Goal: Information Seeking & Learning: Learn about a topic

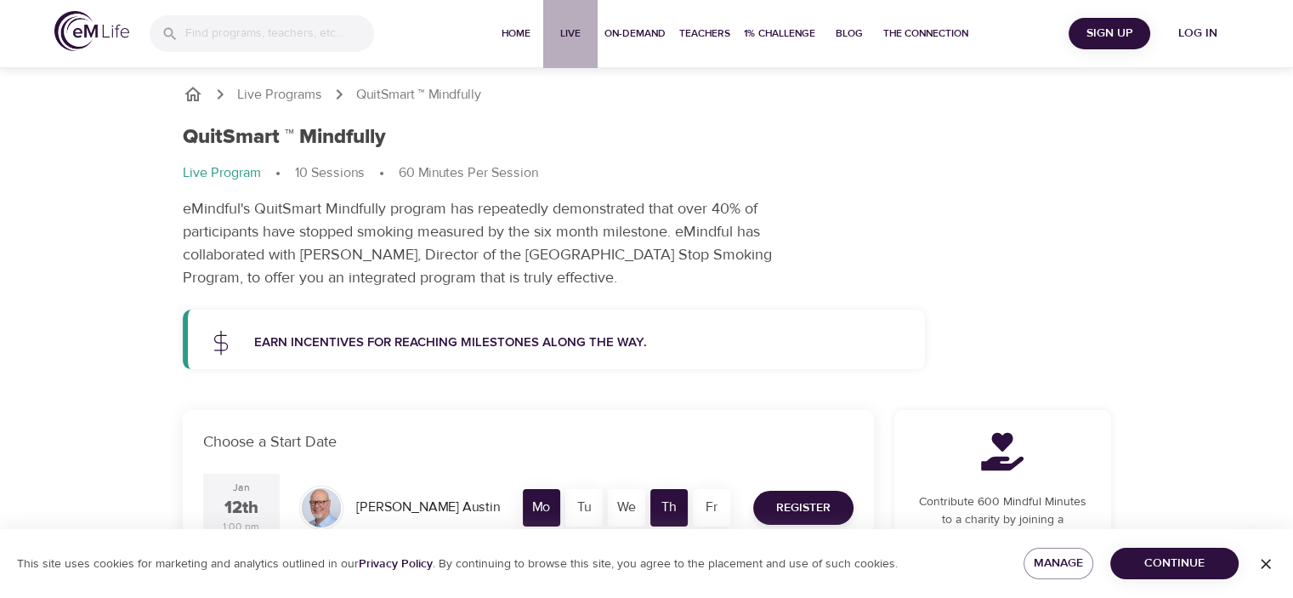
click at [558, 37] on span "Live" at bounding box center [570, 34] width 41 height 18
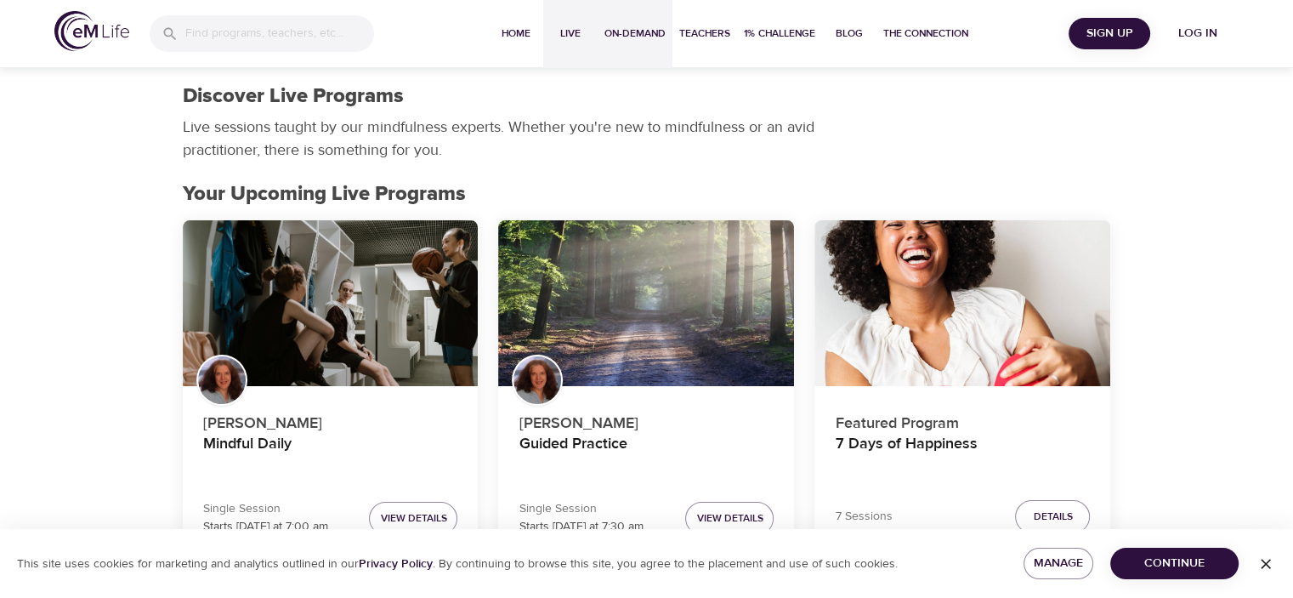
click at [625, 37] on span "On-Demand" at bounding box center [634, 34] width 61 height 18
select select "recent"
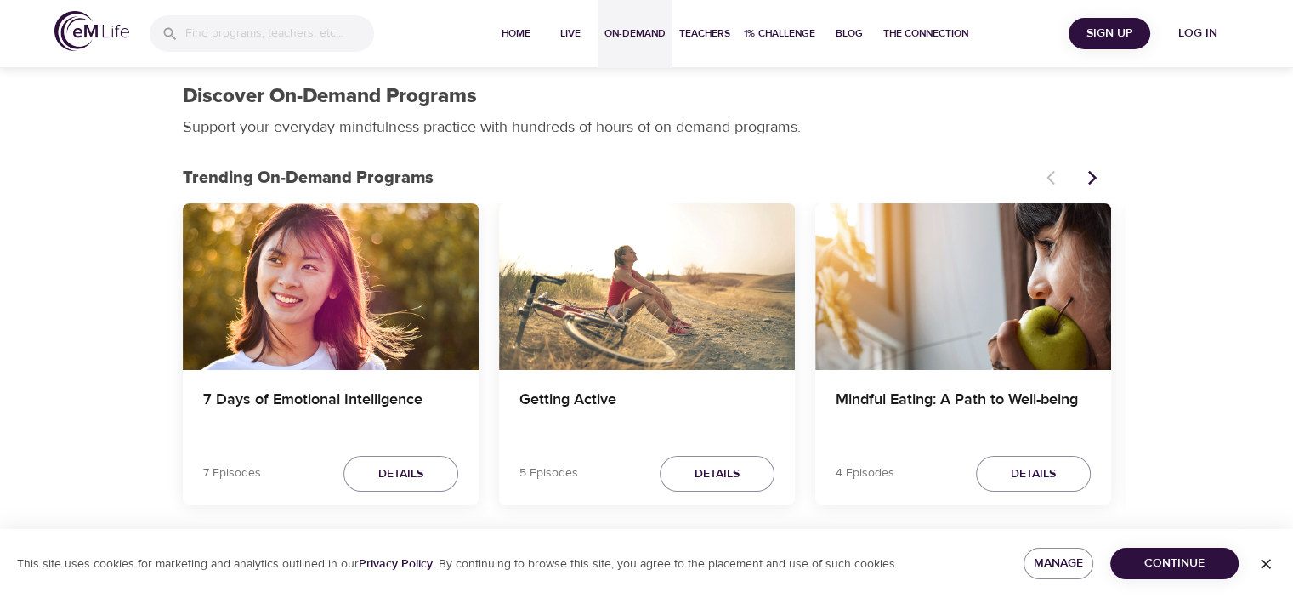
scroll to position [85, 0]
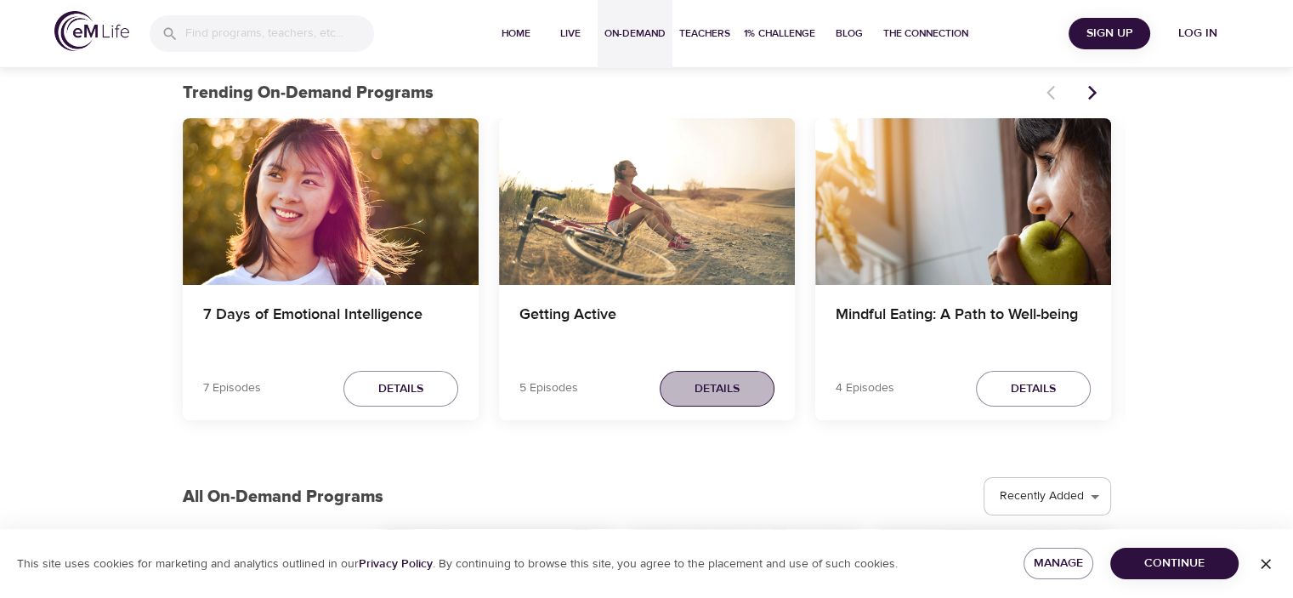
click at [691, 398] on button "Details" at bounding box center [717, 389] width 115 height 37
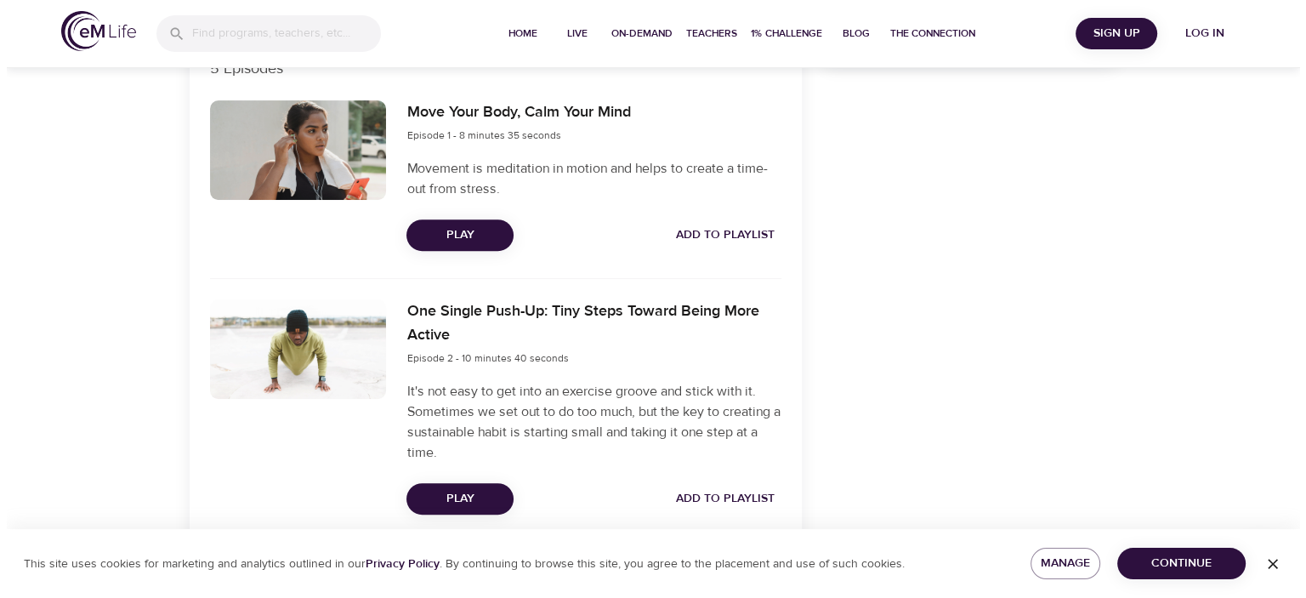
scroll to position [483, 0]
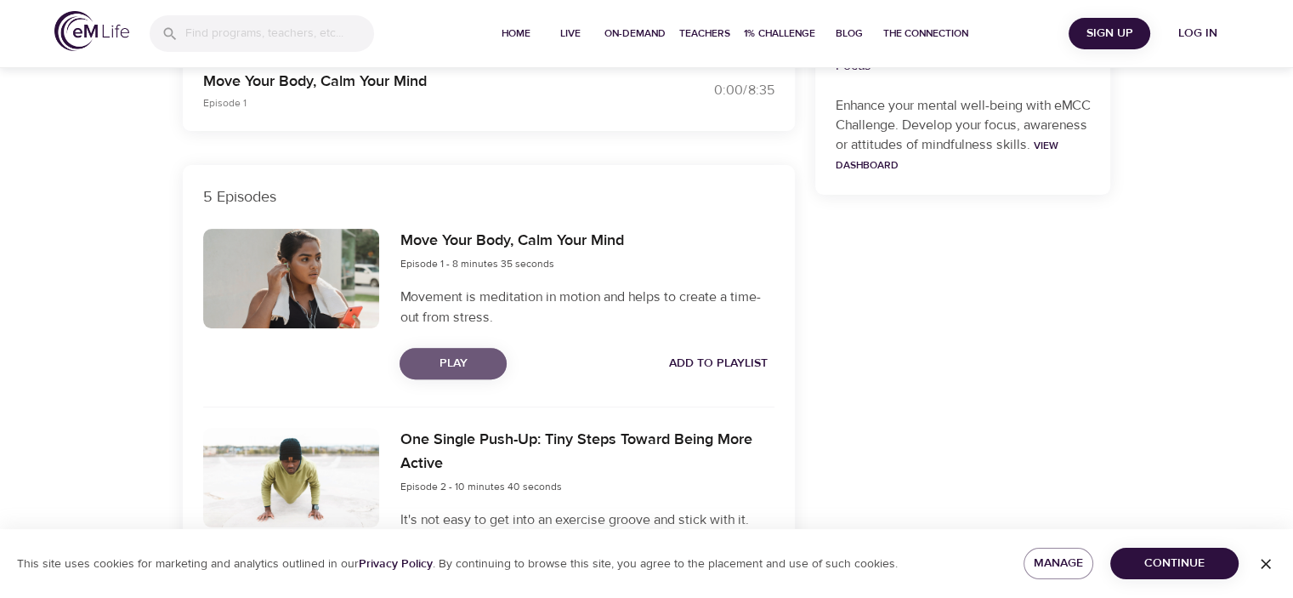
click at [444, 366] on span "Play" at bounding box center [453, 363] width 80 height 21
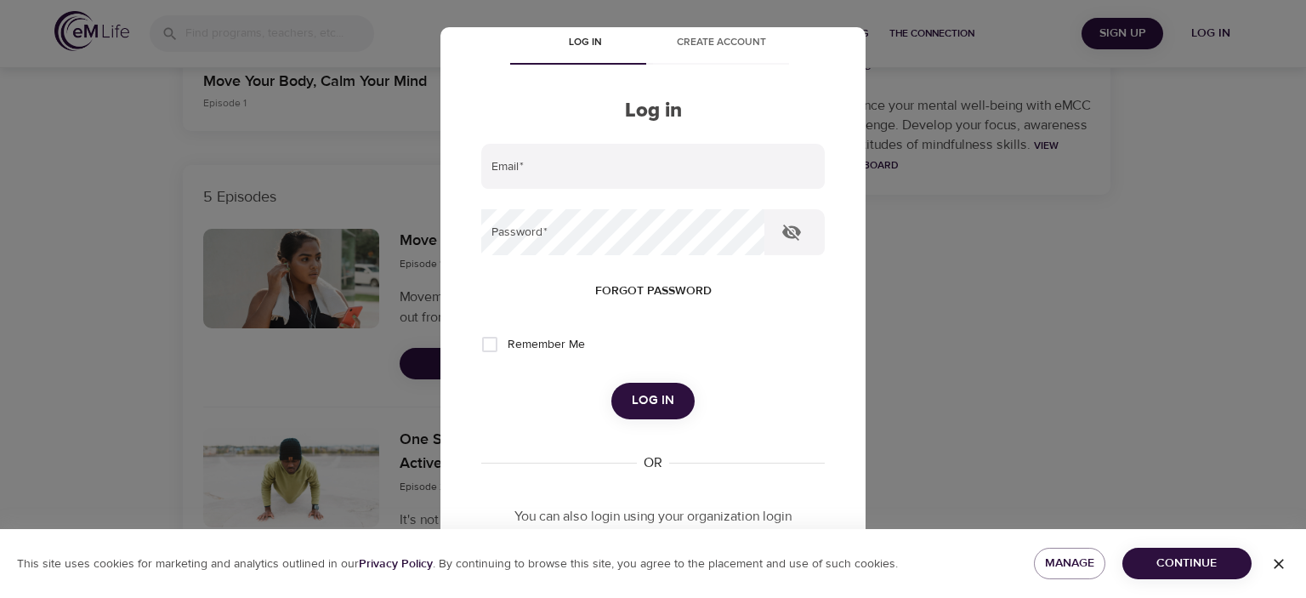
scroll to position [0, 0]
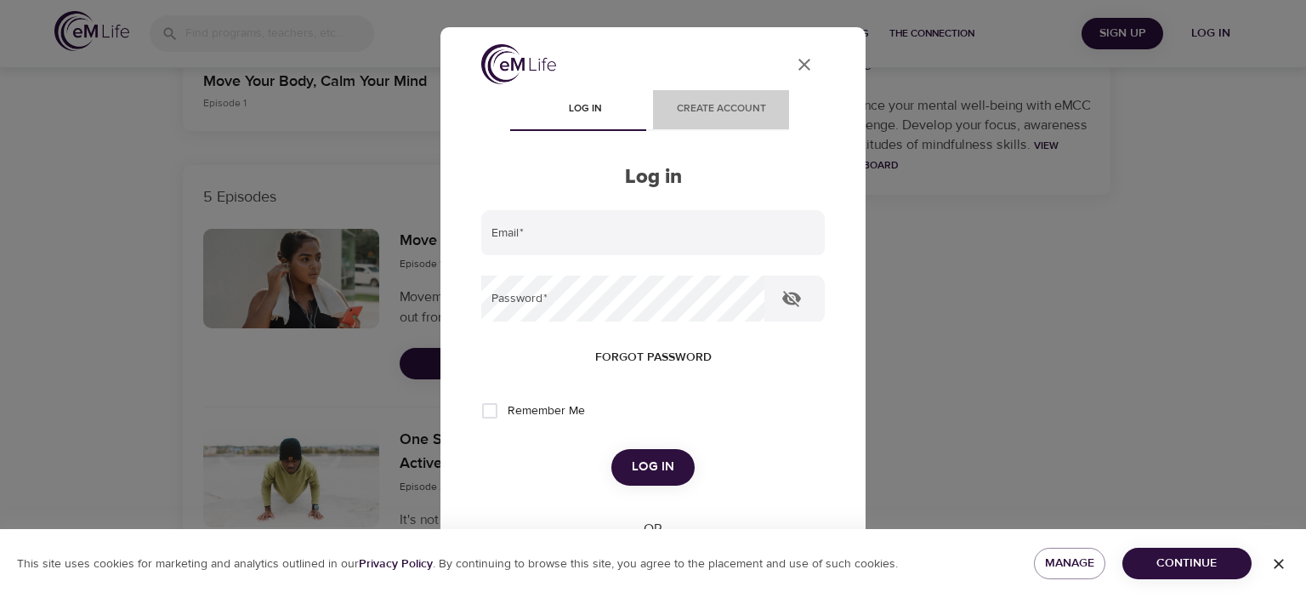
click at [717, 106] on span "Create account" at bounding box center [721, 109] width 116 height 18
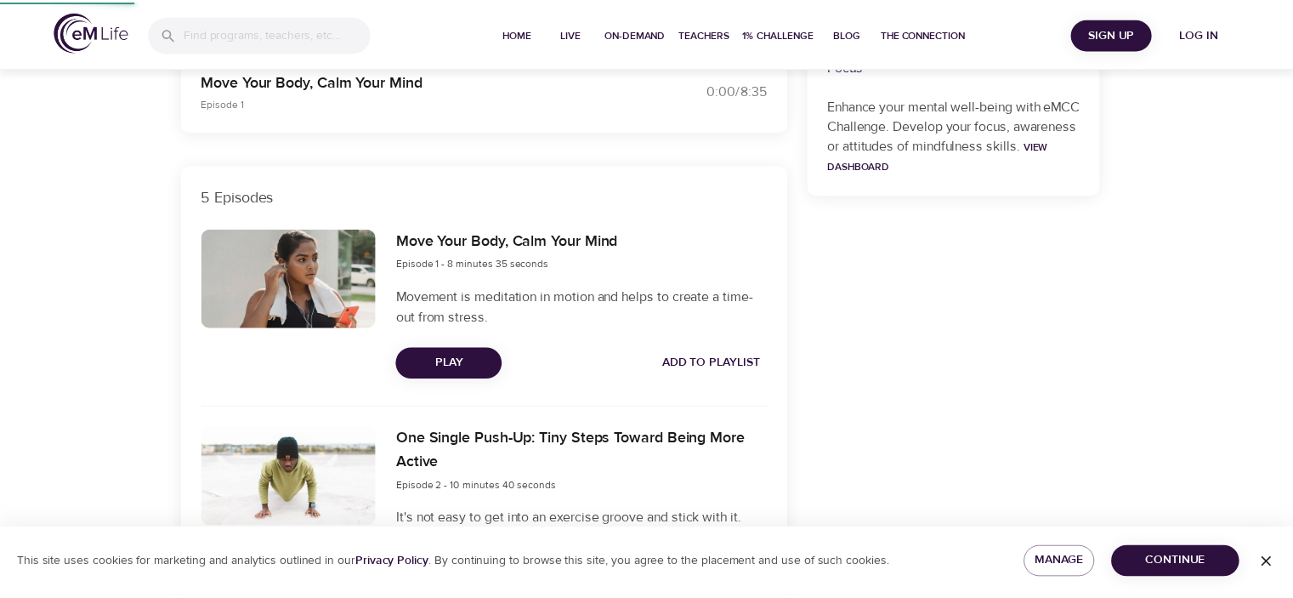
scroll to position [116, 0]
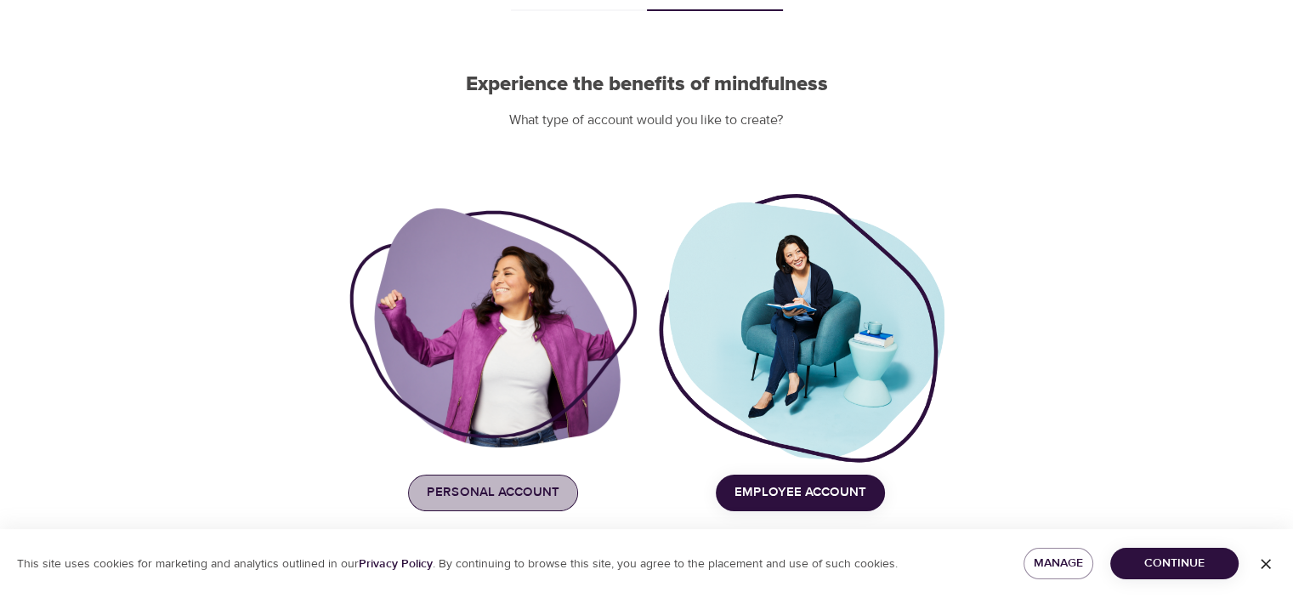
click at [486, 498] on span "Personal Account" at bounding box center [493, 492] width 133 height 22
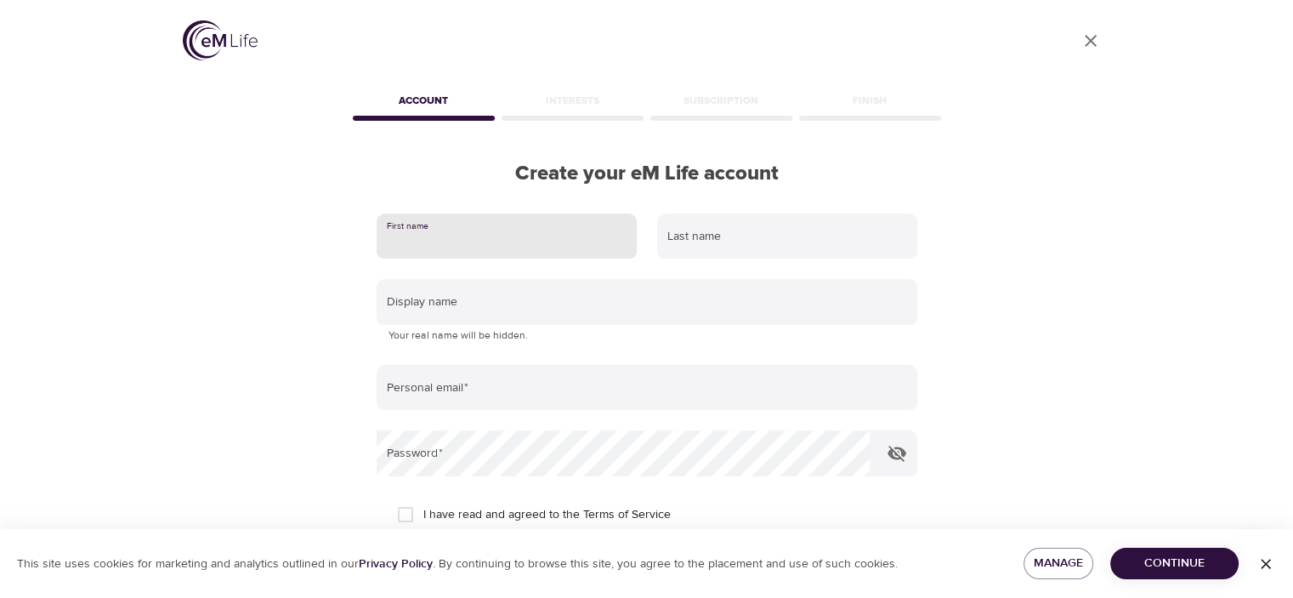
click at [449, 235] on input "text" at bounding box center [507, 236] width 260 height 46
type input "[PERSON_NAME]"
type input "[EMAIL_ADDRESS][DOMAIN_NAME]"
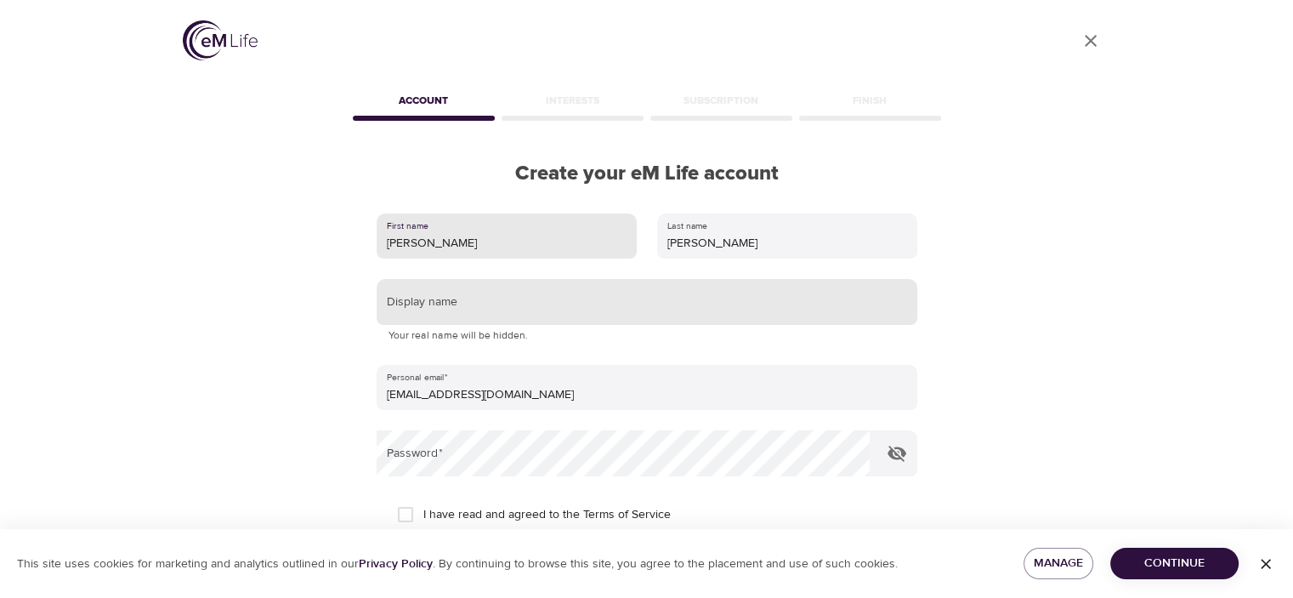
click at [513, 289] on input "text" at bounding box center [647, 302] width 541 height 46
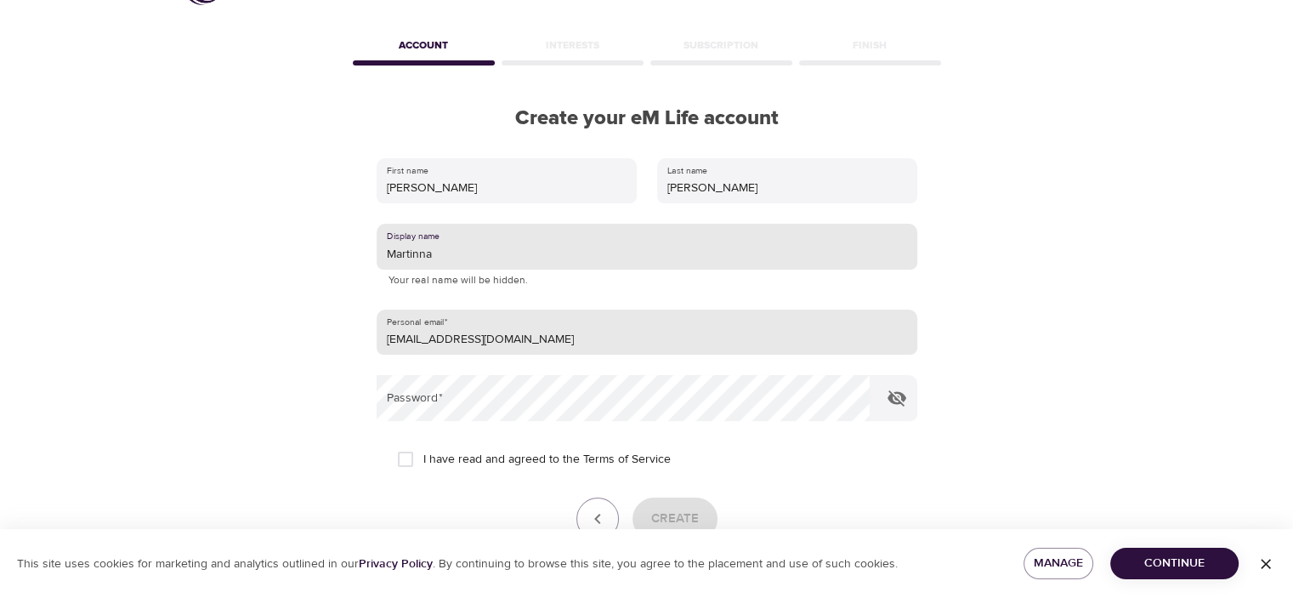
scroll to position [85, 0]
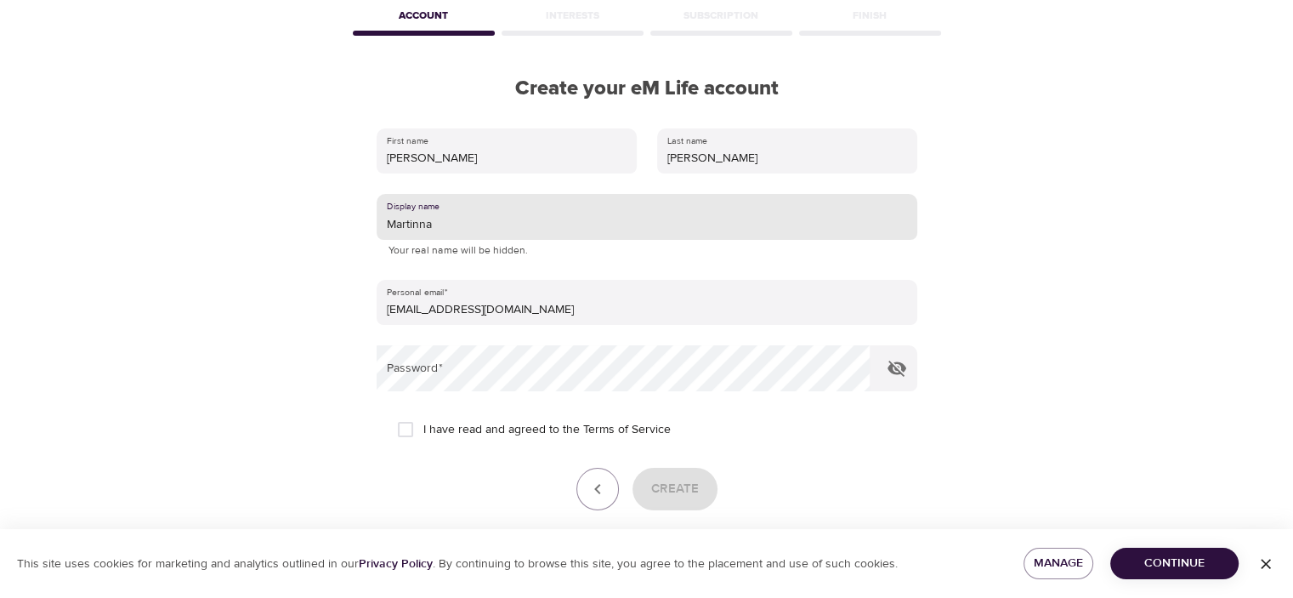
type input "Martinna"
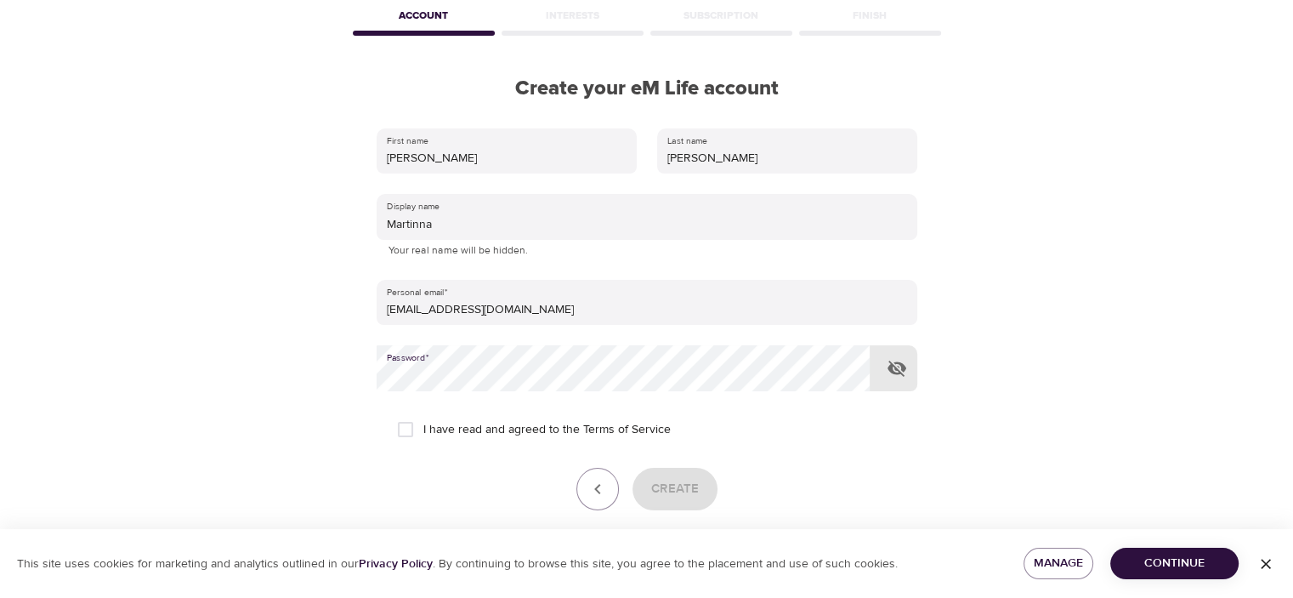
click at [411, 424] on input "I have read and agreed to the Terms of Service" at bounding box center [406, 429] width 36 height 36
checkbox input "true"
click at [693, 496] on span "Create" at bounding box center [675, 489] width 48 height 22
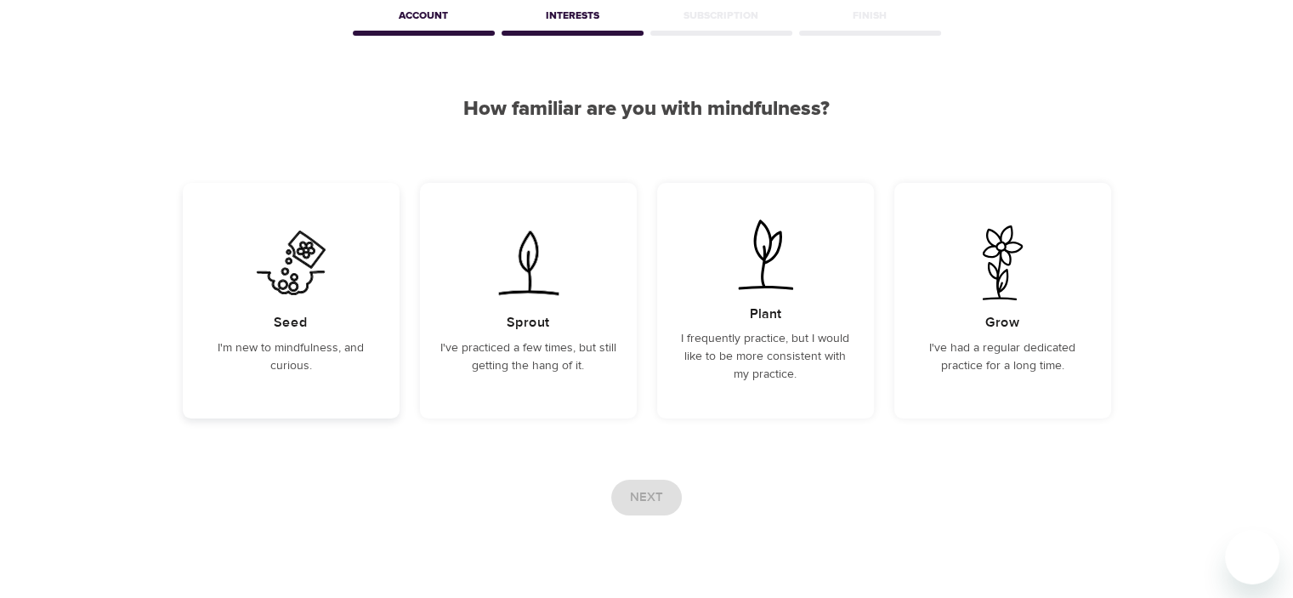
click at [298, 332] on div "Seed I'm new to mindfulness, and curious." at bounding box center [291, 300] width 217 height 235
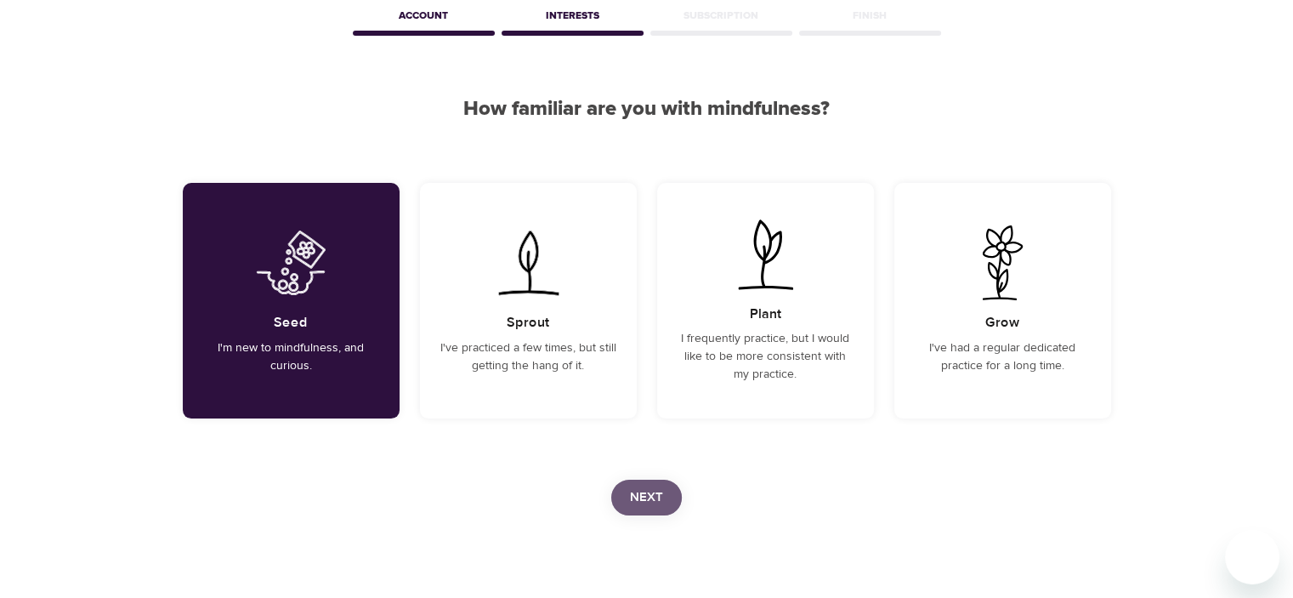
click at [653, 491] on span "Next" at bounding box center [646, 497] width 33 height 22
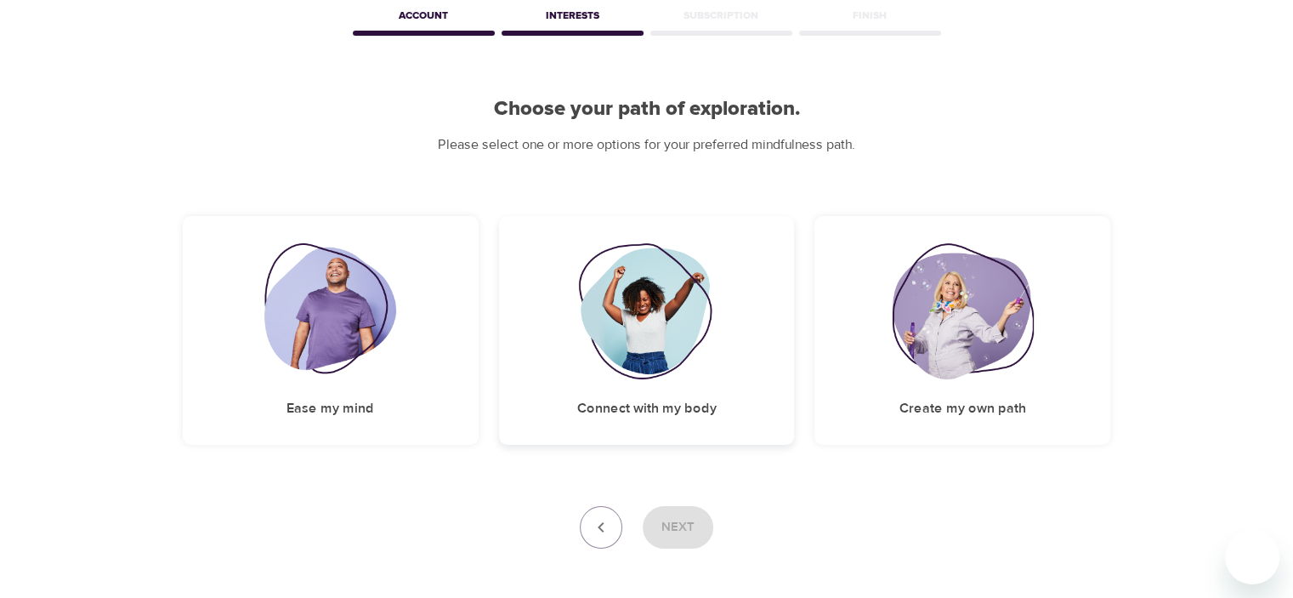
click at [592, 404] on h5 "Connect with my body" at bounding box center [645, 409] width 139 height 18
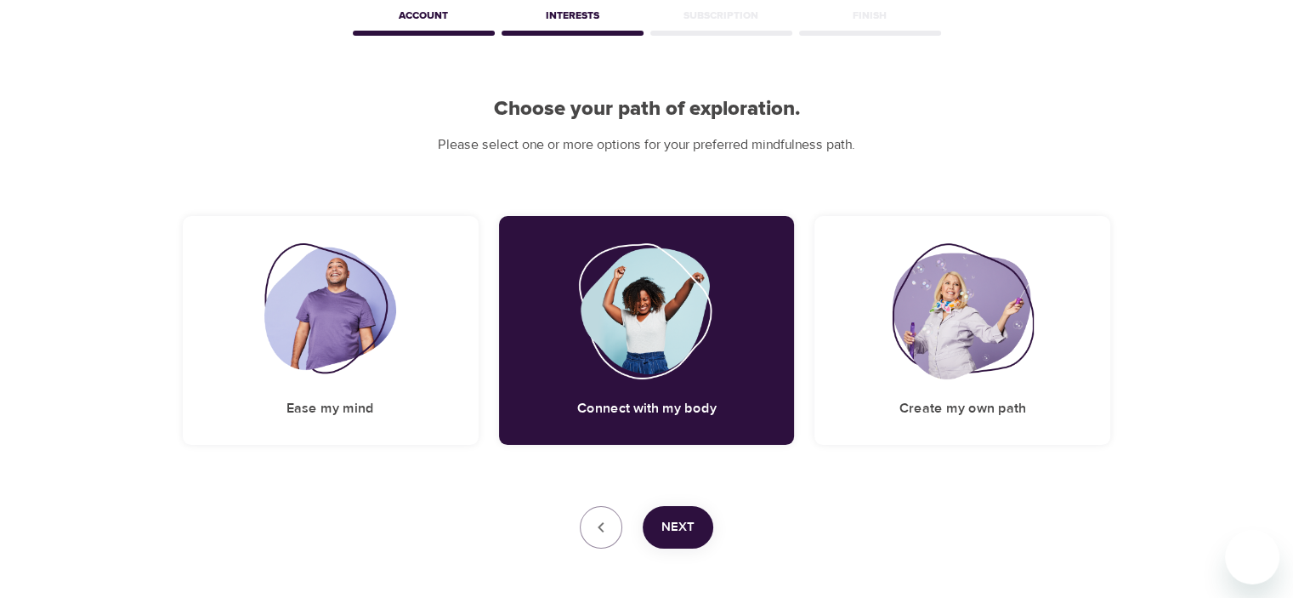
click at [684, 519] on span "Next" at bounding box center [677, 527] width 33 height 22
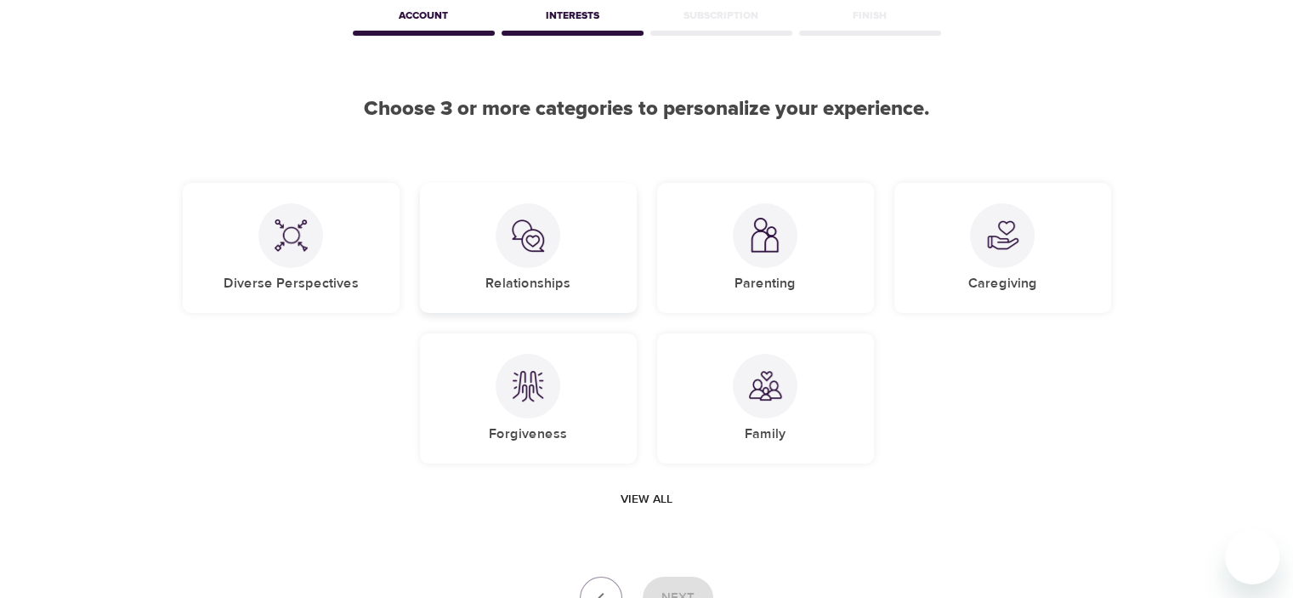
click at [506, 252] on div at bounding box center [528, 235] width 65 height 65
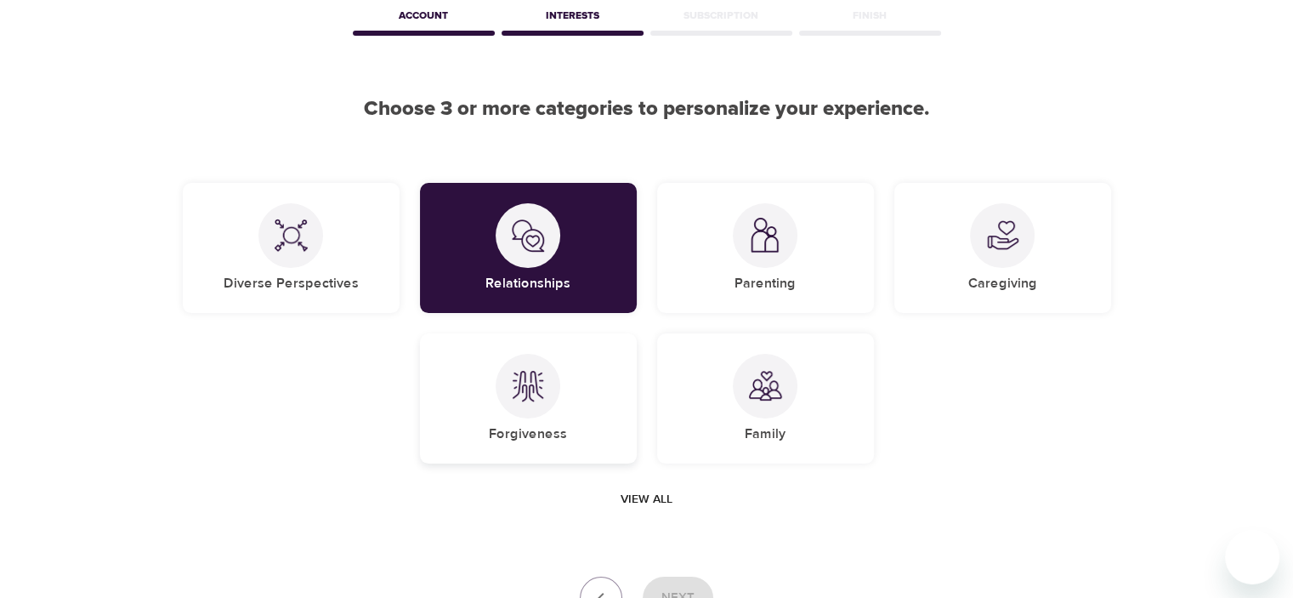
click at [525, 392] on img at bounding box center [528, 386] width 34 height 34
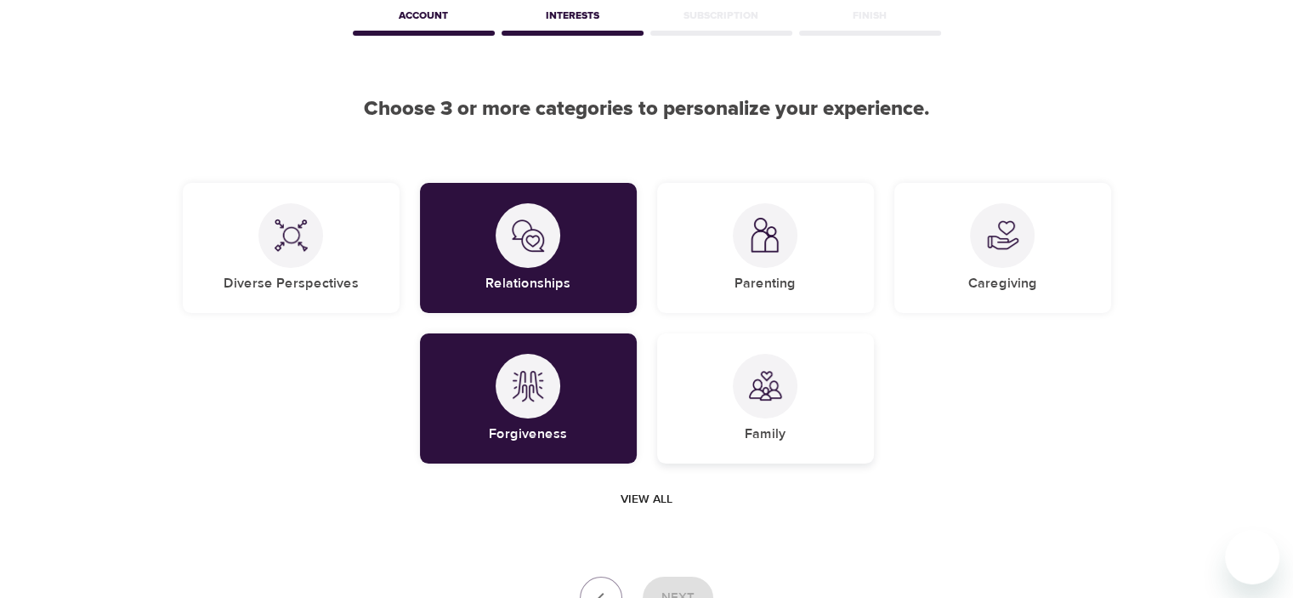
click at [767, 406] on div at bounding box center [765, 386] width 65 height 65
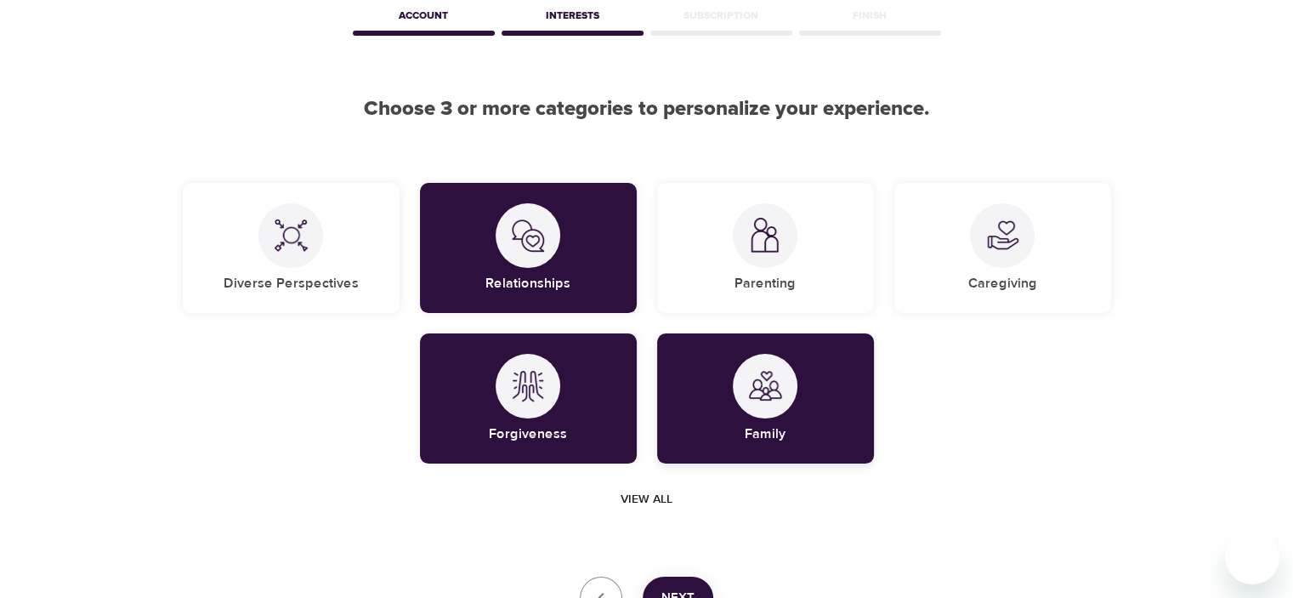
scroll to position [170, 0]
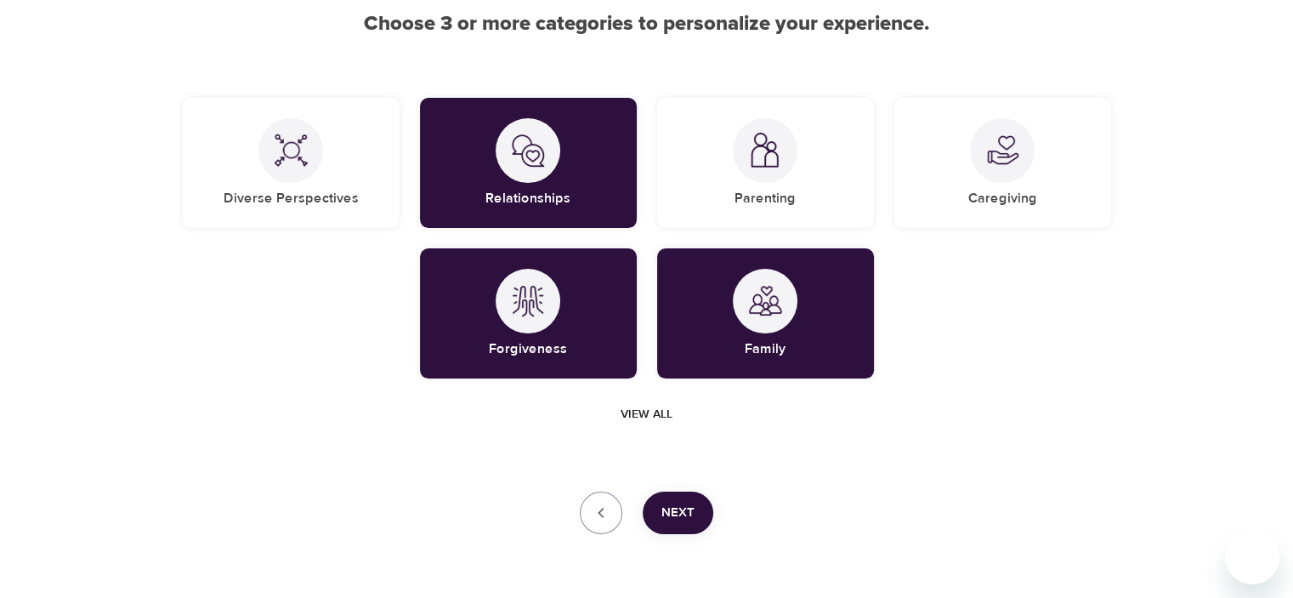
click at [701, 512] on button "Next" at bounding box center [678, 512] width 71 height 43
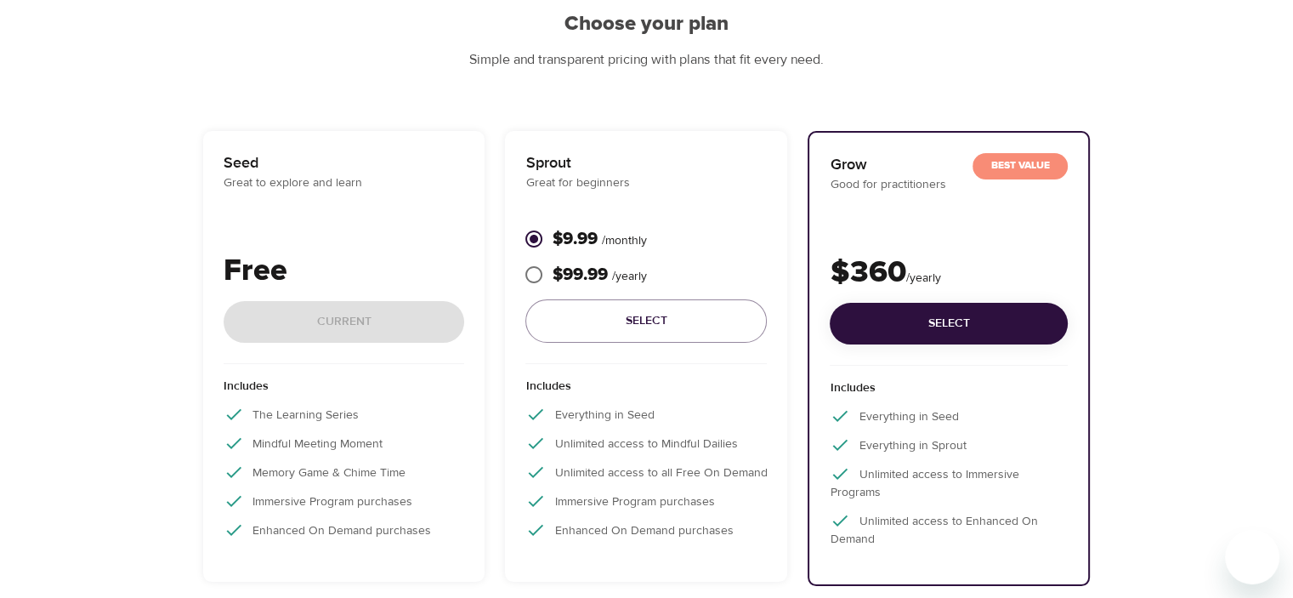
click at [314, 320] on div "Free Current" at bounding box center [344, 306] width 241 height 116
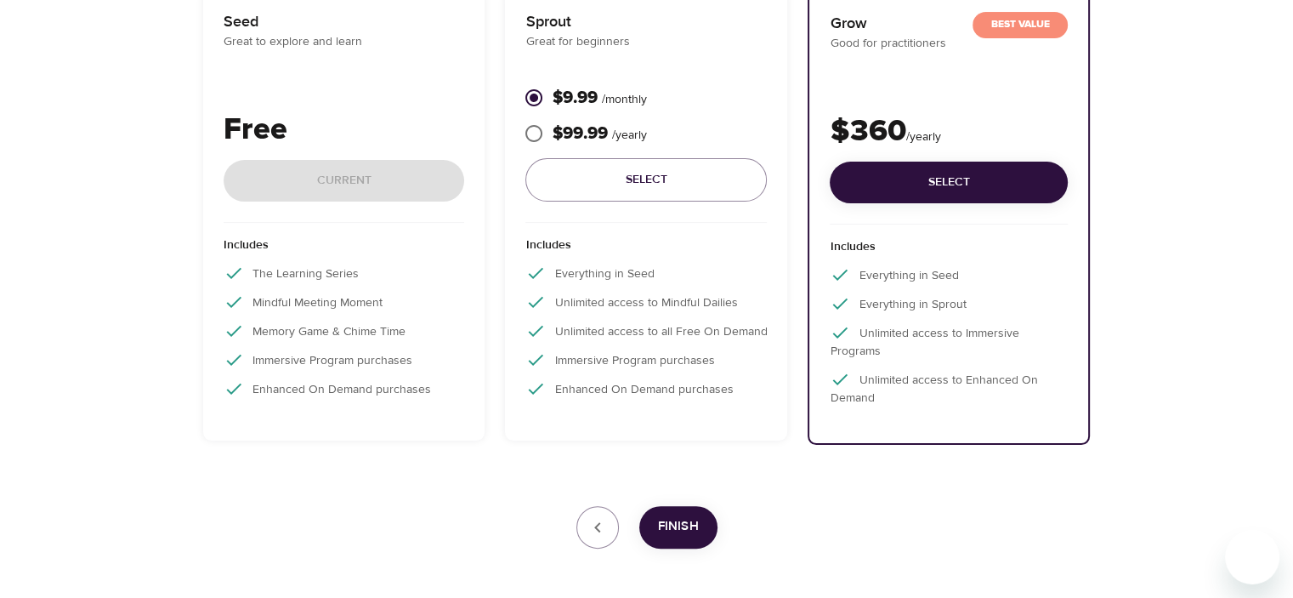
scroll to position [340, 0]
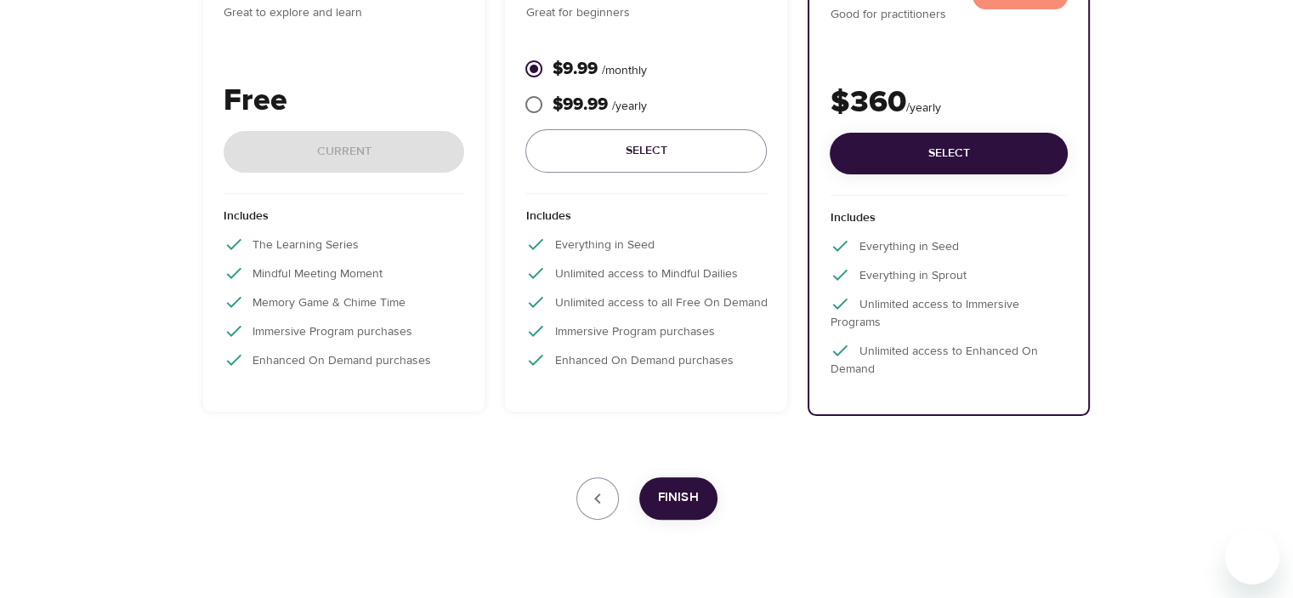
click at [285, 158] on div "Free Current" at bounding box center [344, 136] width 241 height 116
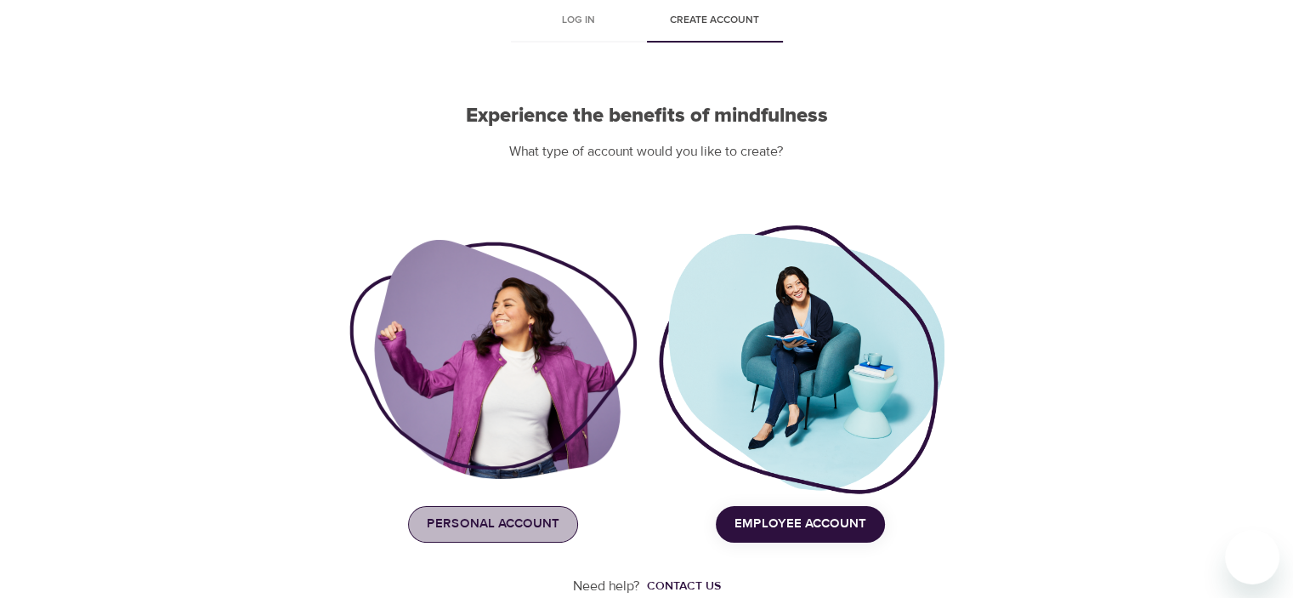
click at [533, 519] on span "Personal Account" at bounding box center [493, 524] width 133 height 22
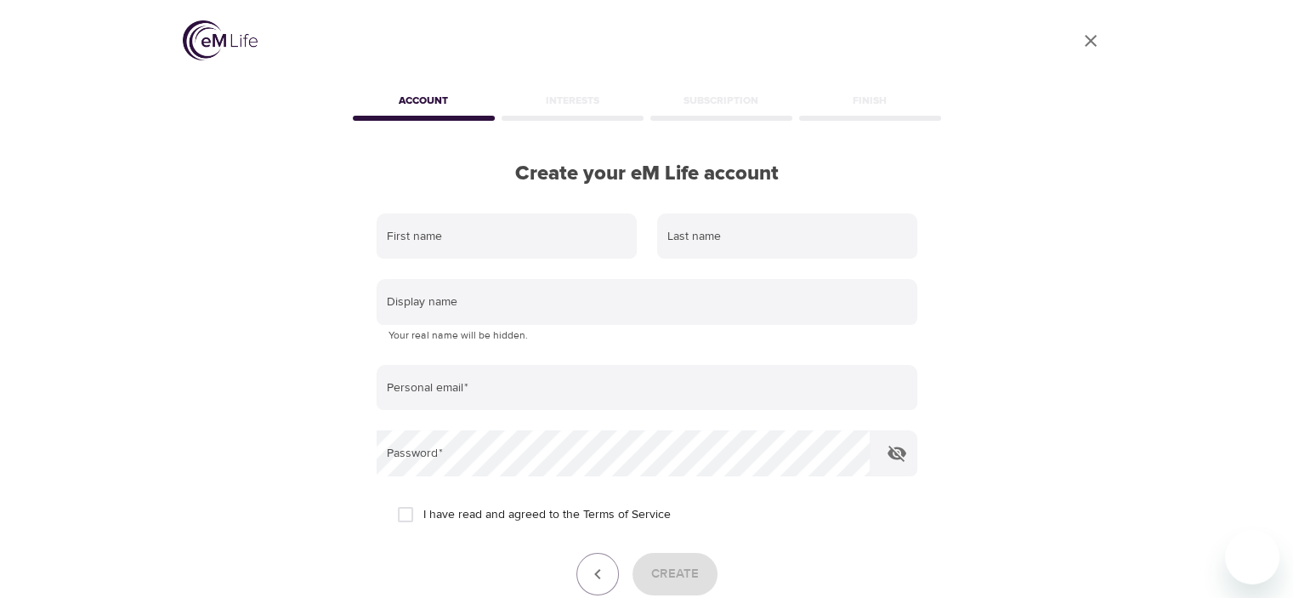
click at [1090, 38] on icon "User Profile" at bounding box center [1091, 41] width 20 height 20
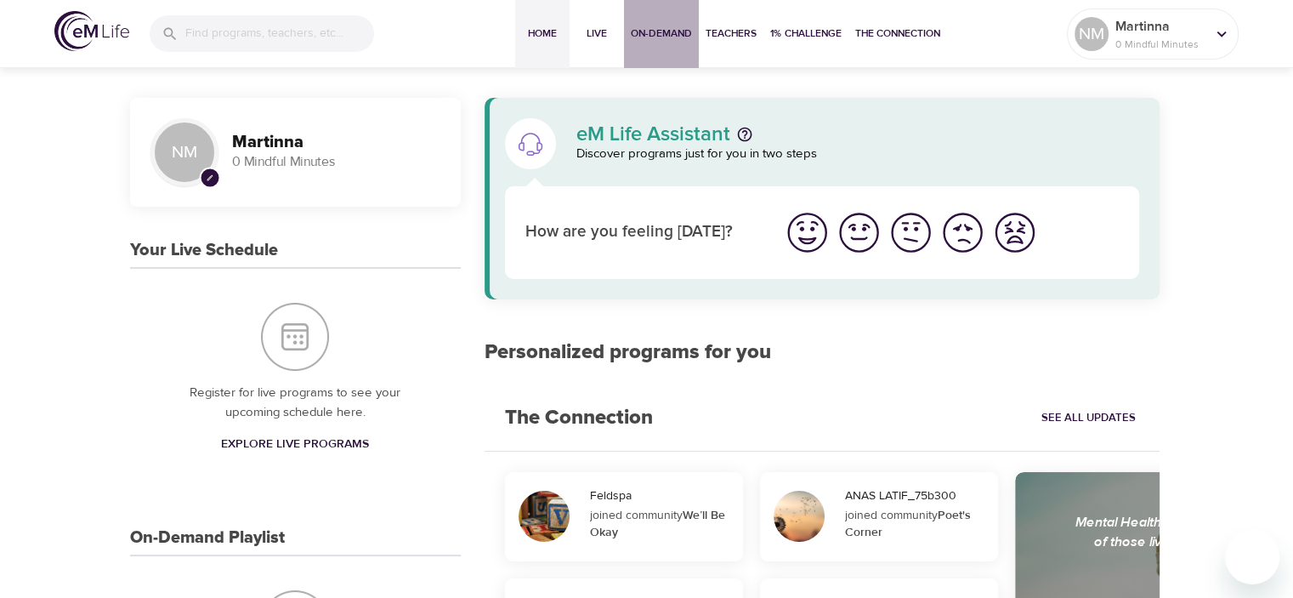
click at [657, 33] on span "On-Demand" at bounding box center [661, 34] width 61 height 18
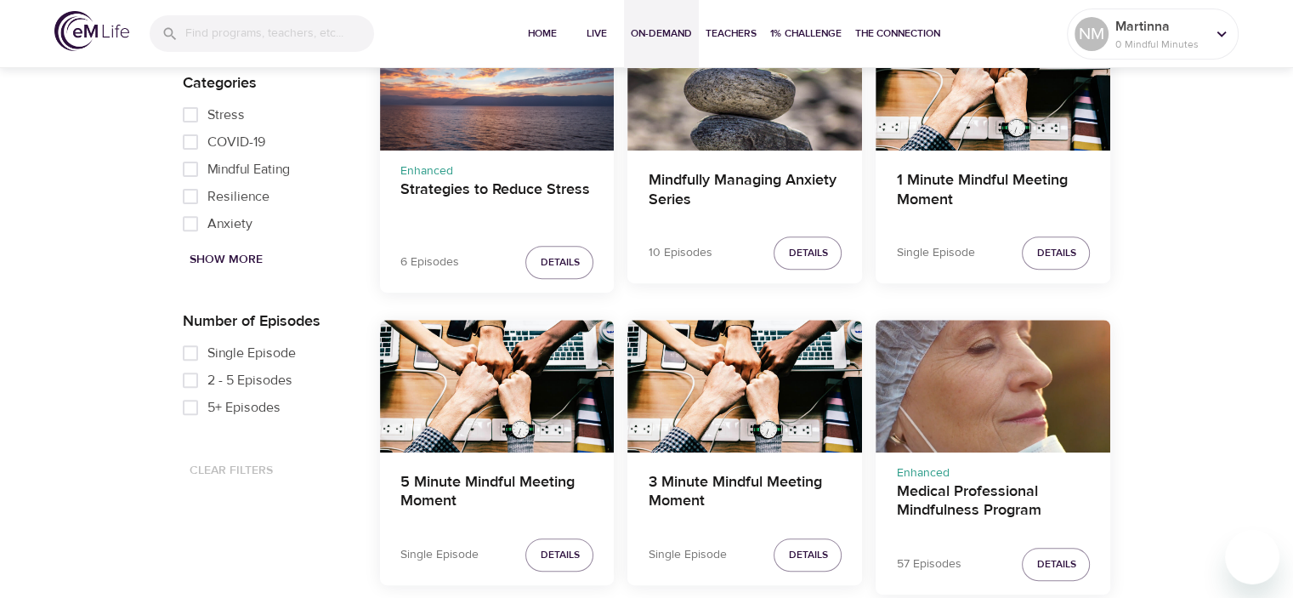
scroll to position [680, 0]
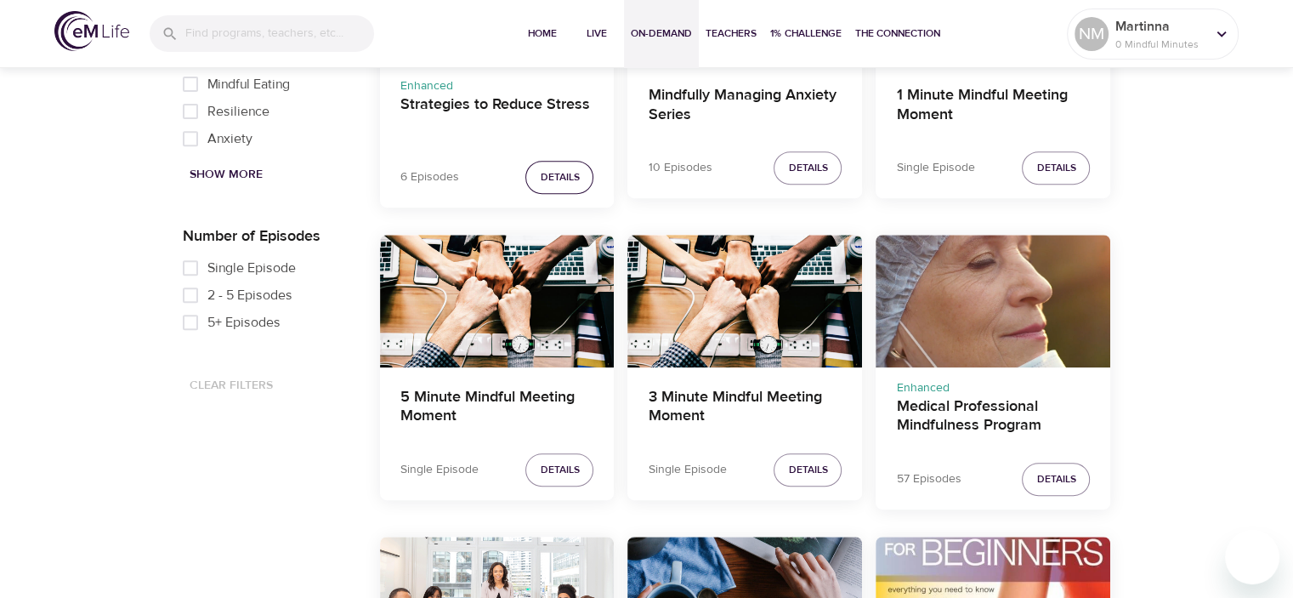
click at [548, 173] on span "Details" at bounding box center [559, 177] width 39 height 18
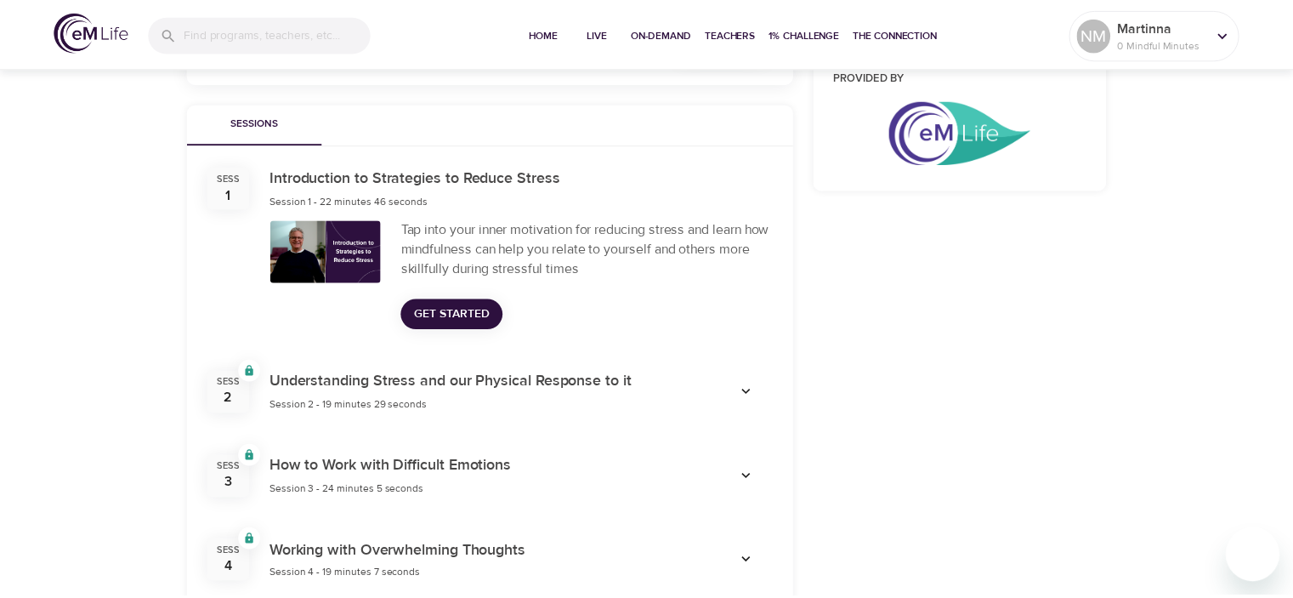
scroll to position [510, 0]
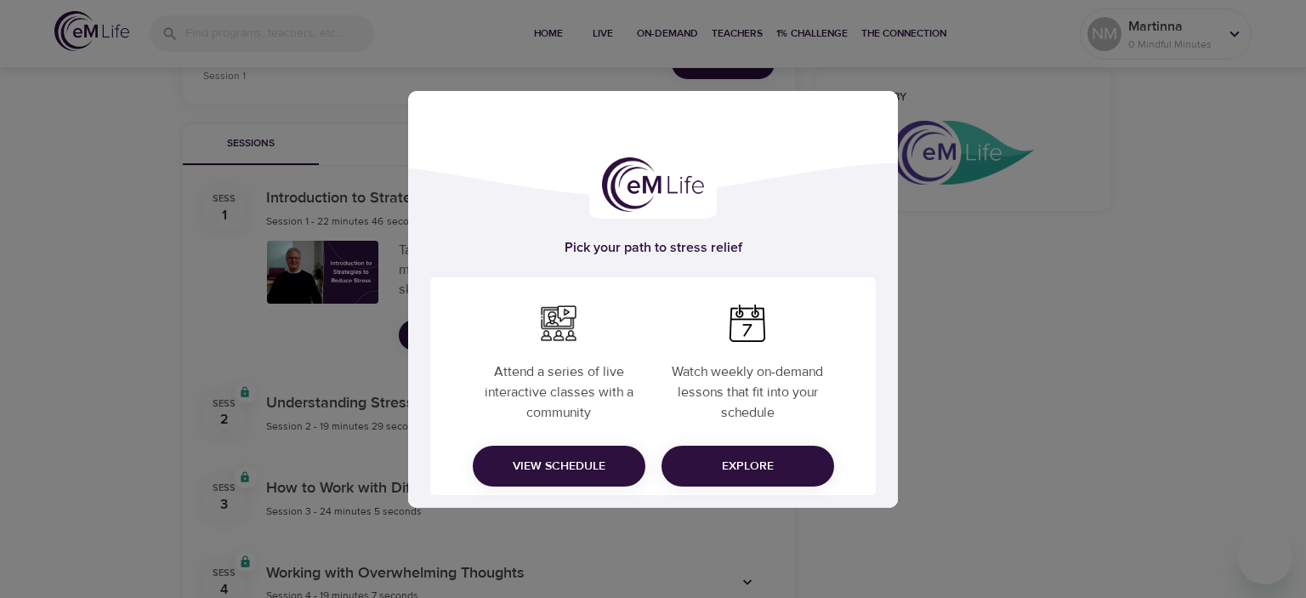
click at [92, 226] on div "Pick your path to stress relief Attend a series of live interactive classes wit…" at bounding box center [653, 299] width 1306 height 598
click at [731, 464] on span "Explore" at bounding box center [747, 466] width 145 height 21
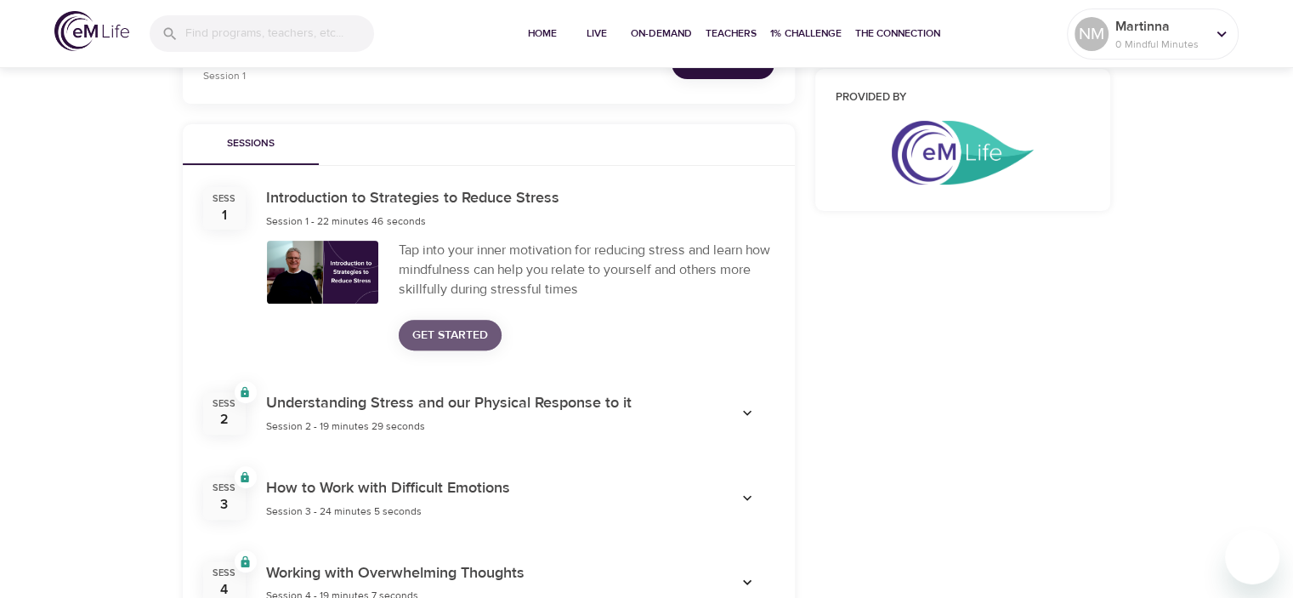
click at [430, 329] on span "Get Started" at bounding box center [450, 335] width 76 height 21
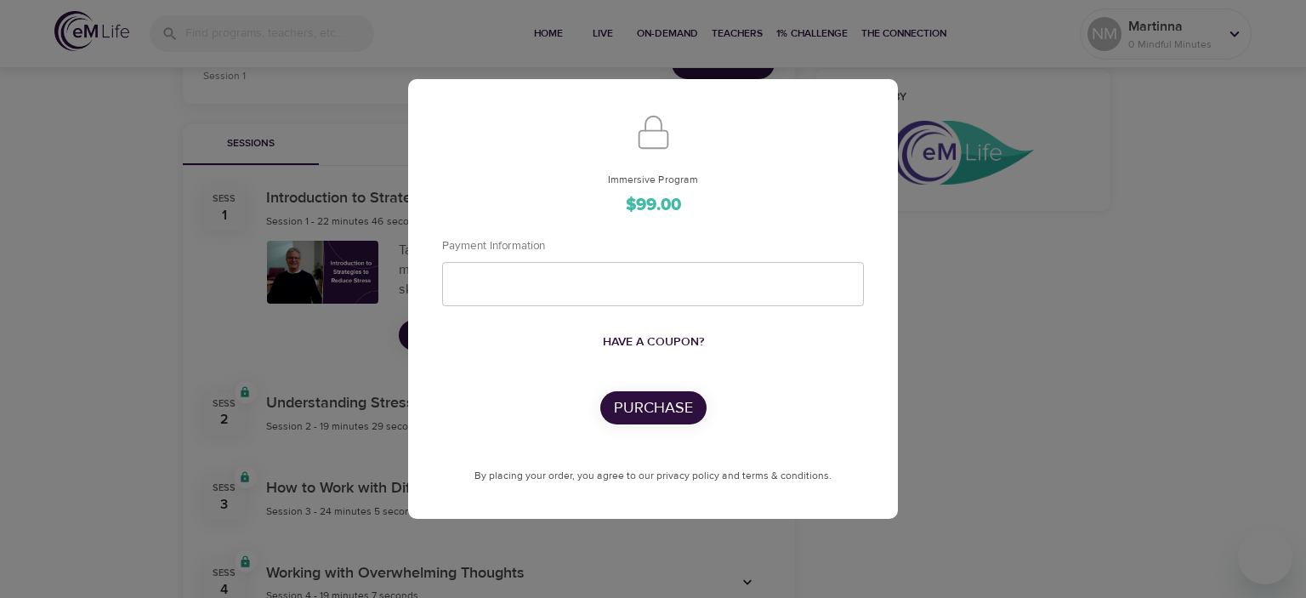
click at [127, 159] on div "Immersive Program $99.00 Payment Information Have a coupon? Purchase By placing…" at bounding box center [653, 299] width 1306 height 598
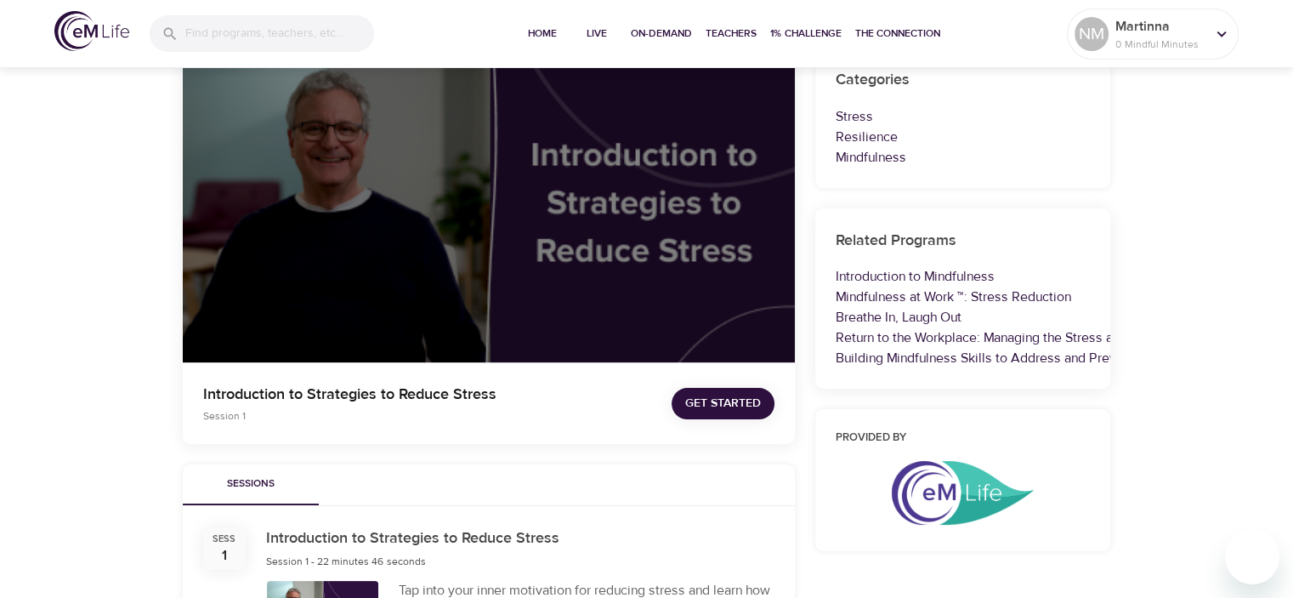
scroll to position [0, 0]
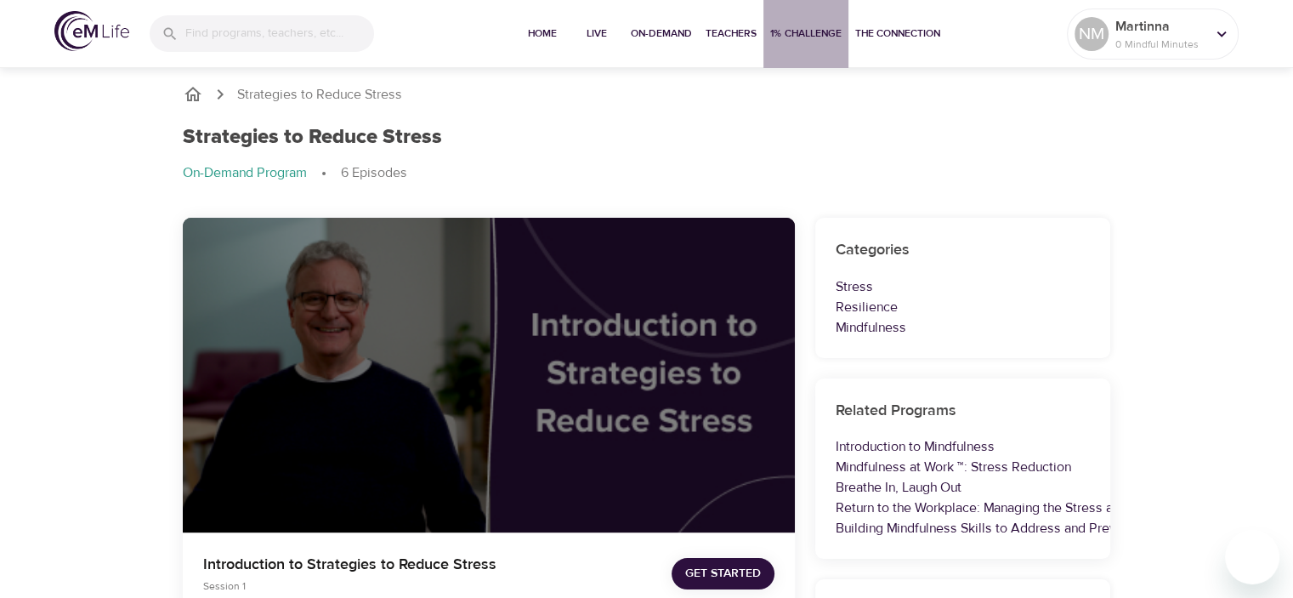
click at [801, 23] on button "1% Challenge" at bounding box center [805, 34] width 85 height 68
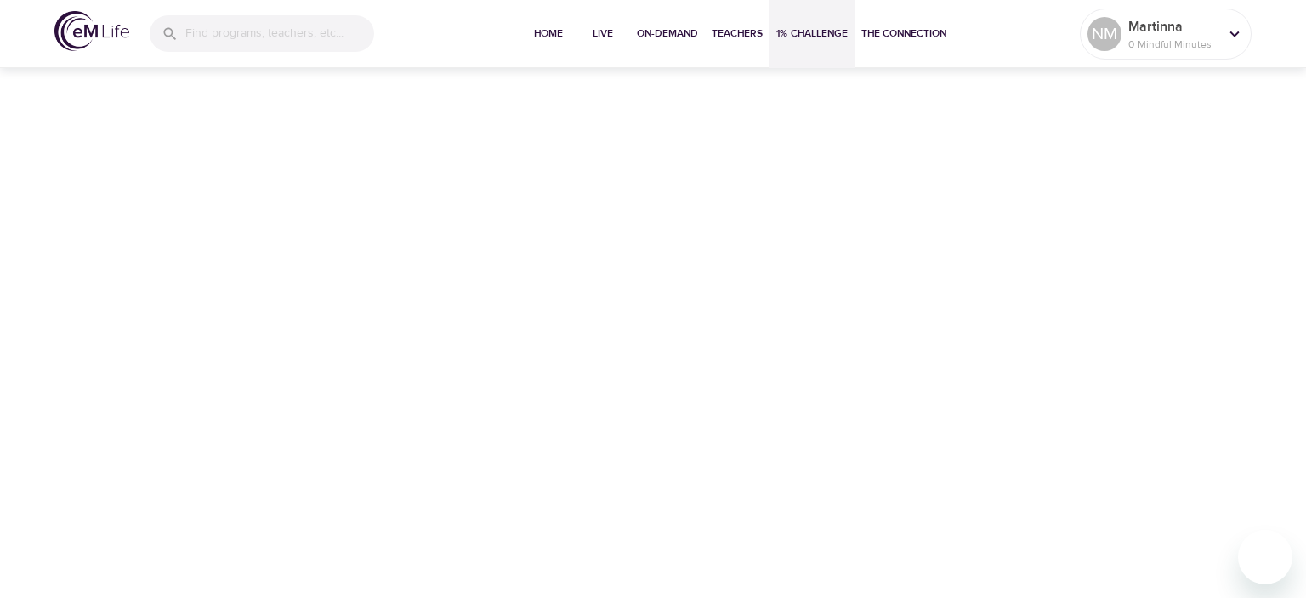
click at [809, 33] on span "1% Challenge" at bounding box center [811, 34] width 71 height 18
click at [889, 33] on span "The Connection" at bounding box center [903, 34] width 85 height 18
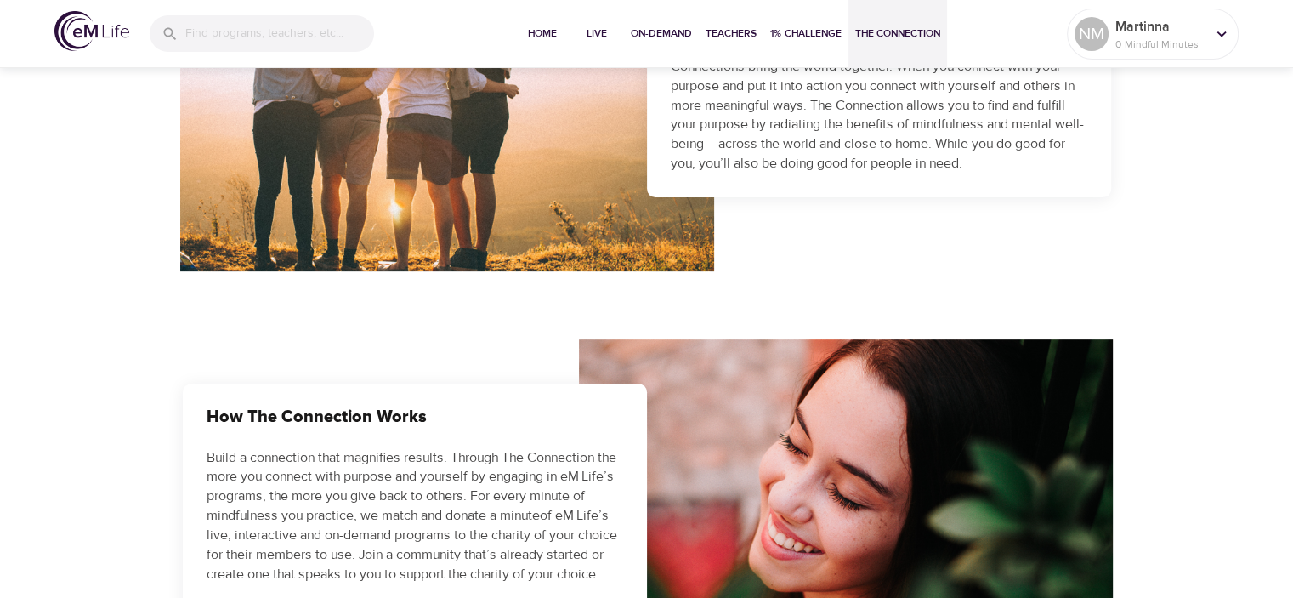
scroll to position [340, 0]
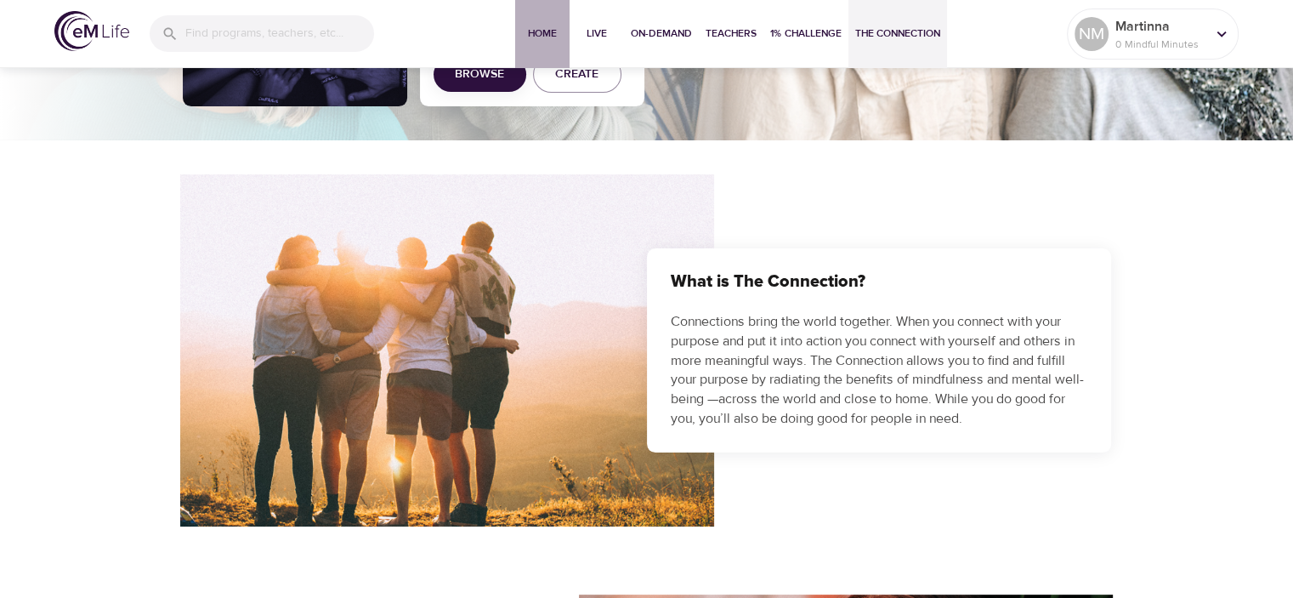
click at [537, 35] on span "Home" at bounding box center [542, 34] width 41 height 18
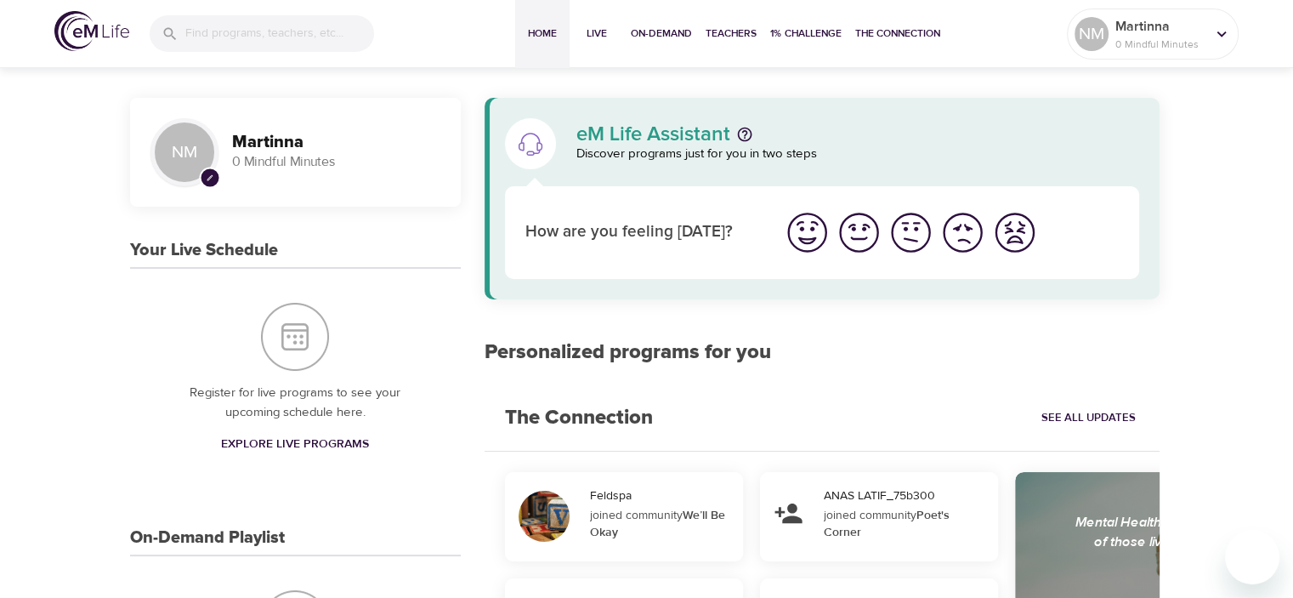
click at [911, 237] on img "I'm feeling ok" at bounding box center [911, 232] width 47 height 47
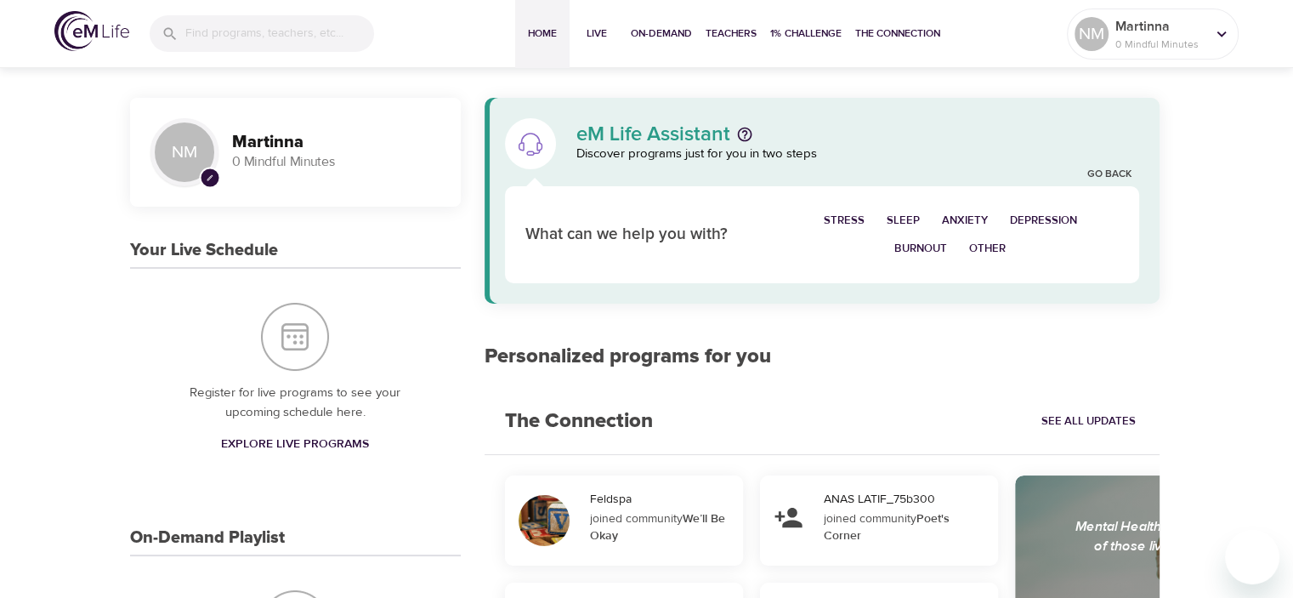
click at [911, 244] on span "Burnout" at bounding box center [920, 249] width 53 height 20
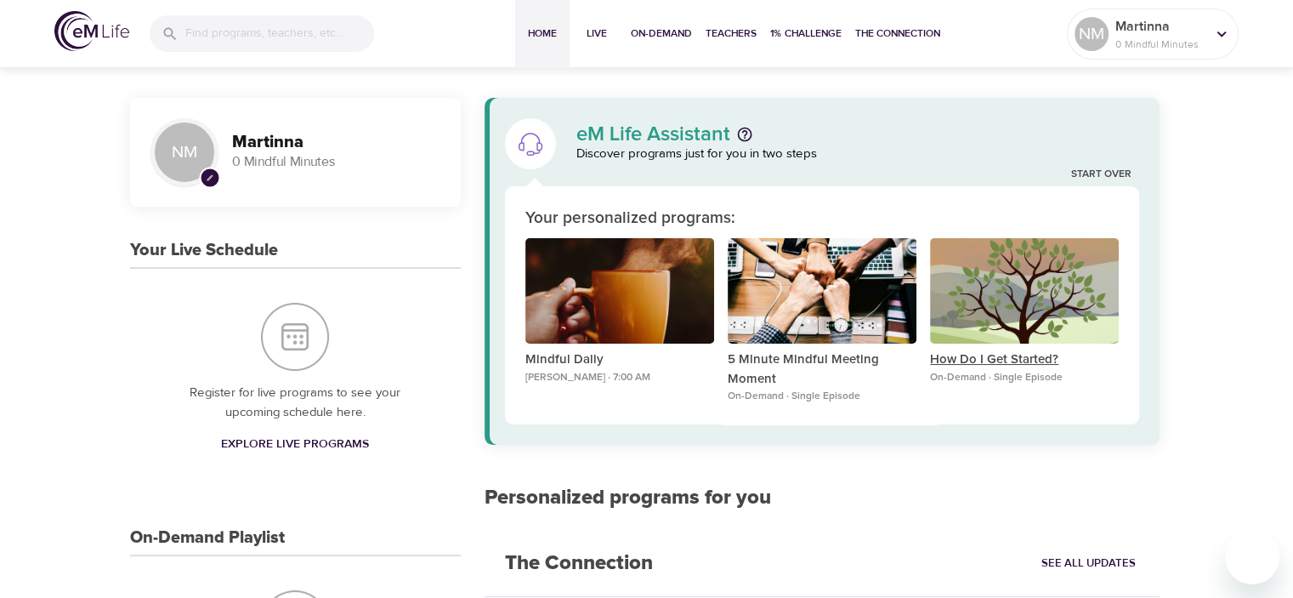
click at [954, 357] on p "How Do I Get Started?" at bounding box center [1024, 360] width 189 height 20
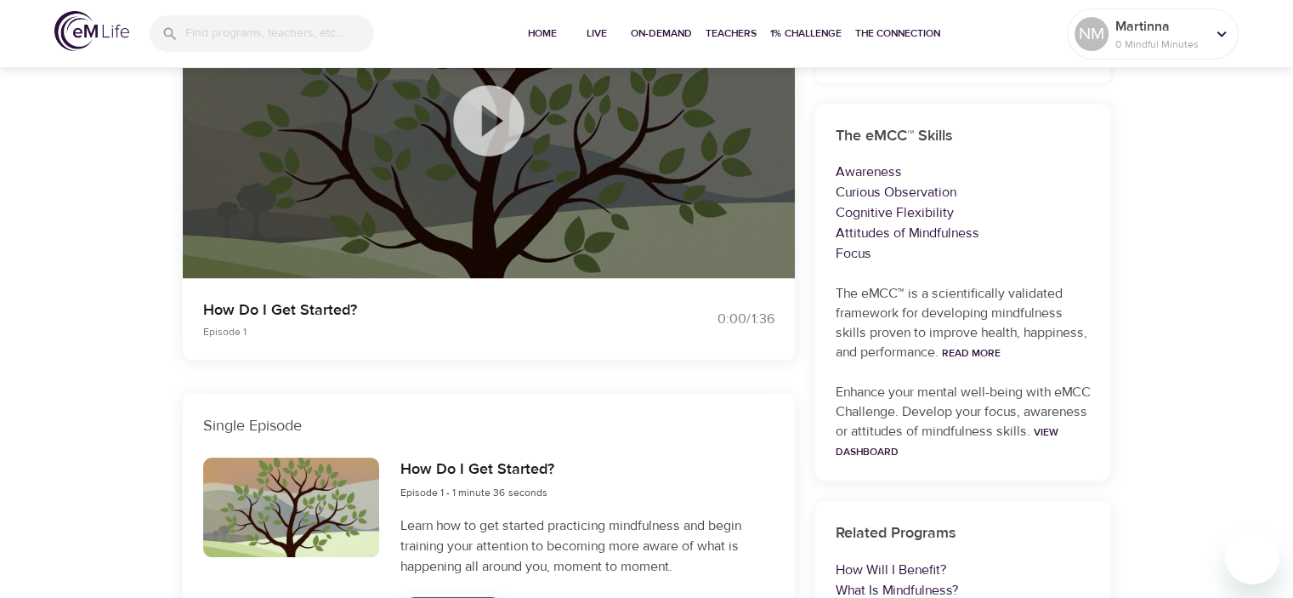
scroll to position [255, 0]
click at [479, 117] on icon at bounding box center [488, 119] width 71 height 71
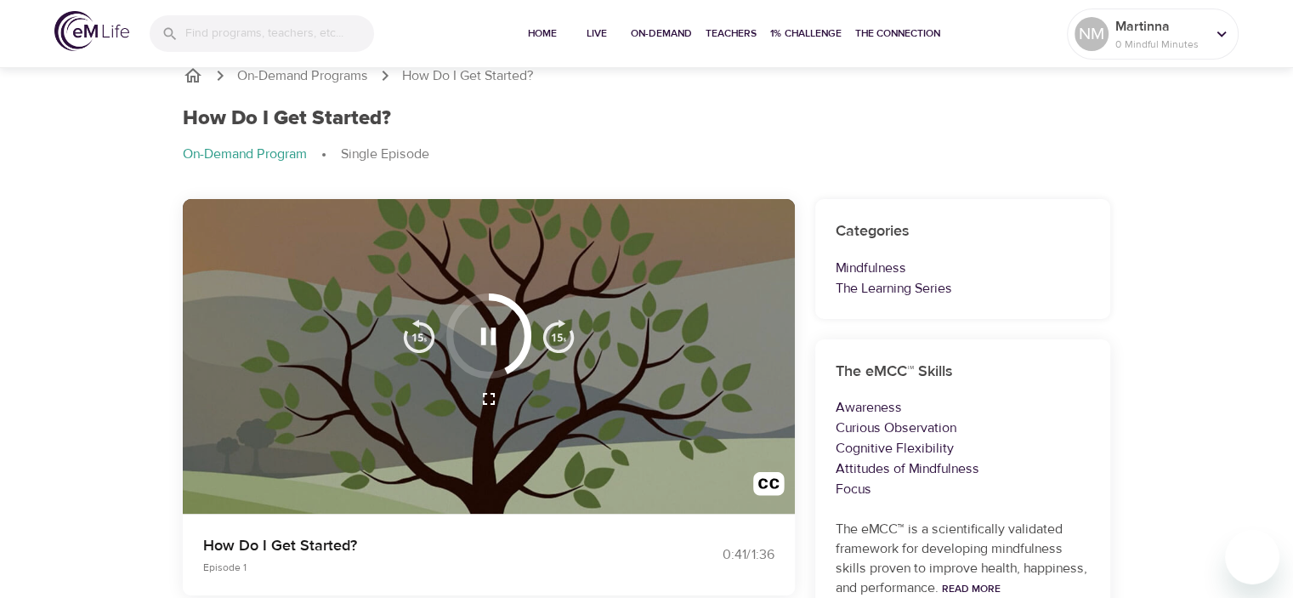
scroll to position [0, 0]
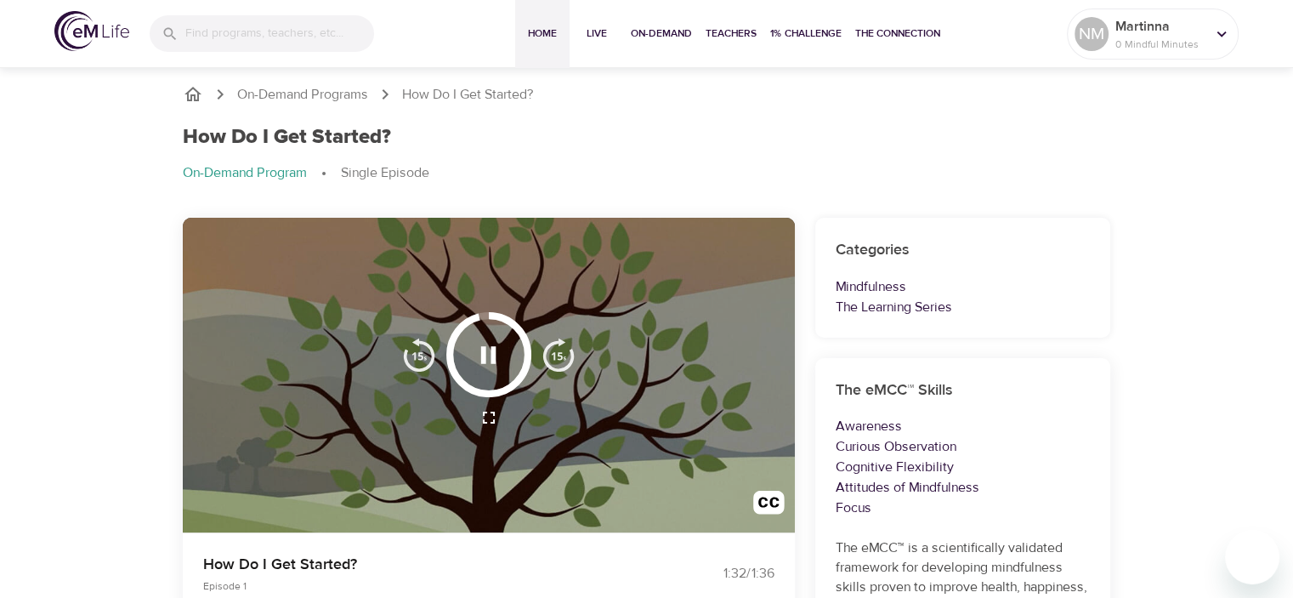
click at [535, 36] on span "Home" at bounding box center [542, 34] width 41 height 18
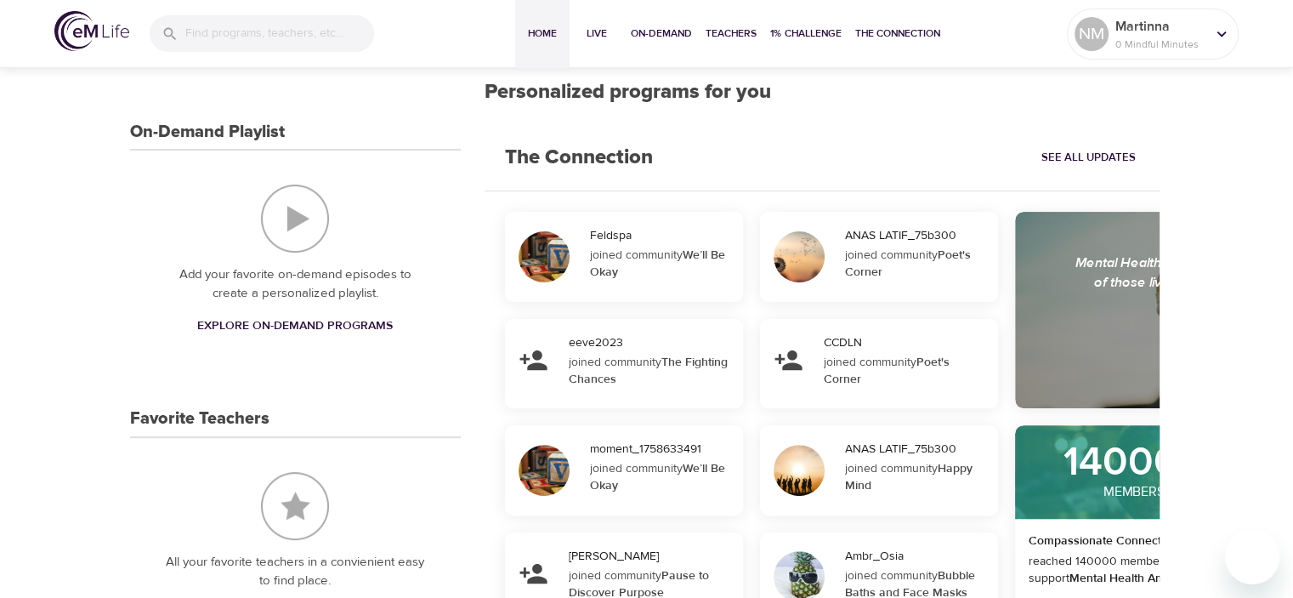
scroll to position [425, 0]
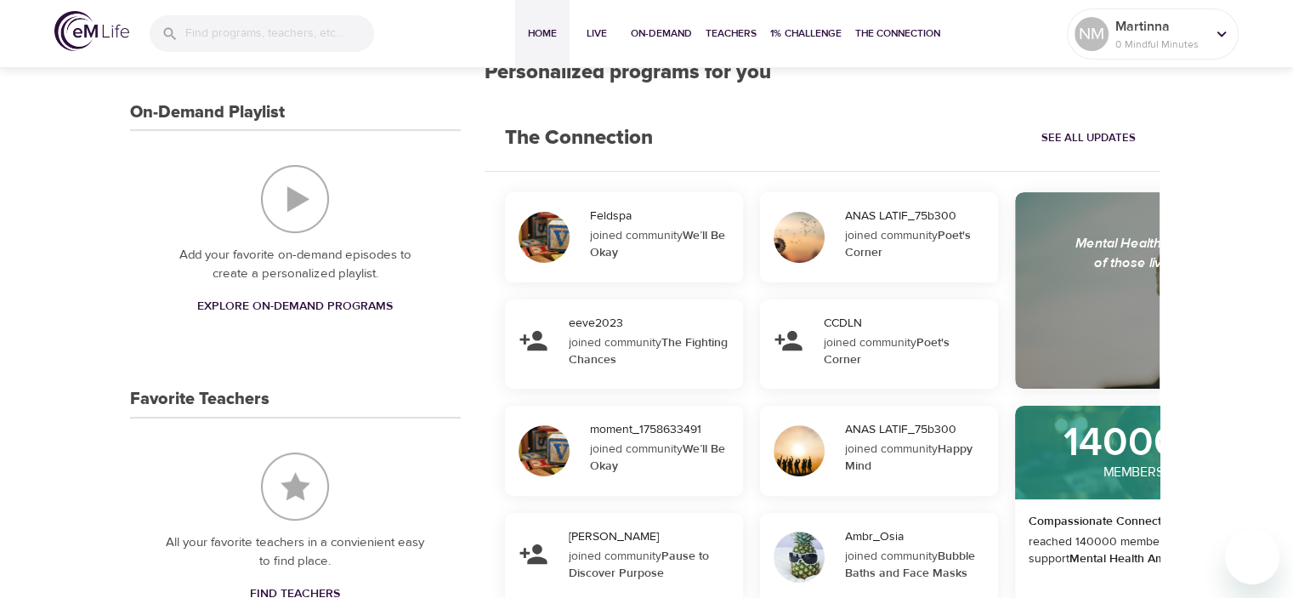
click at [272, 308] on span "Explore On-Demand Programs" at bounding box center [295, 306] width 196 height 21
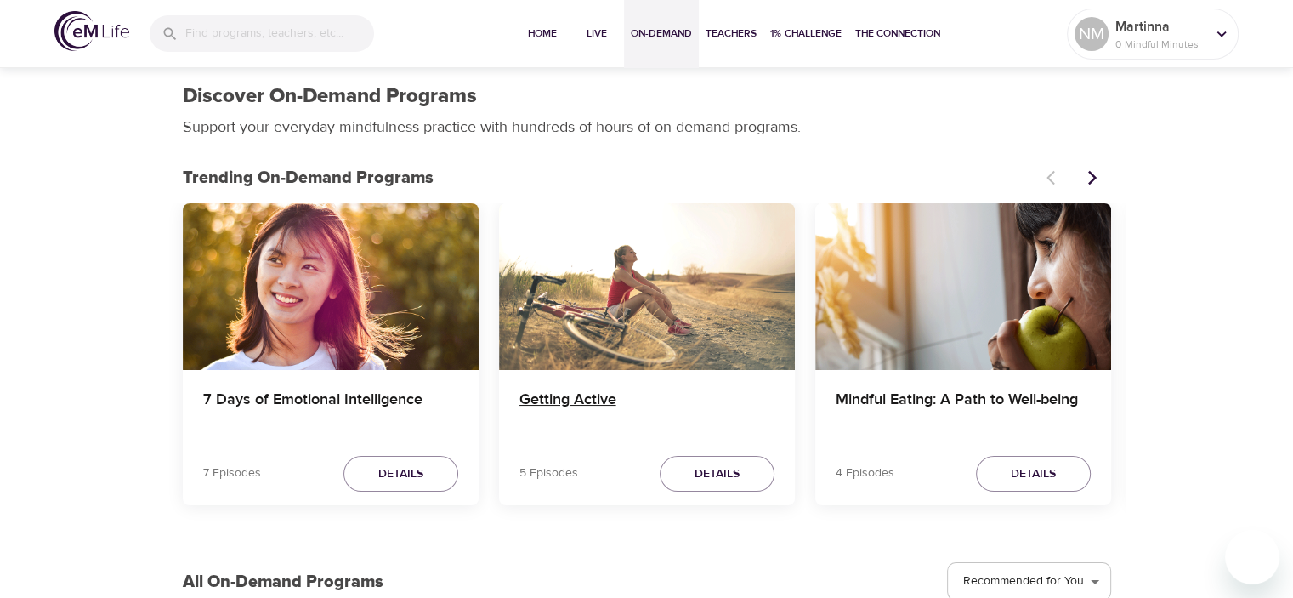
click at [559, 400] on h4 "Getting Active" at bounding box center [646, 410] width 255 height 41
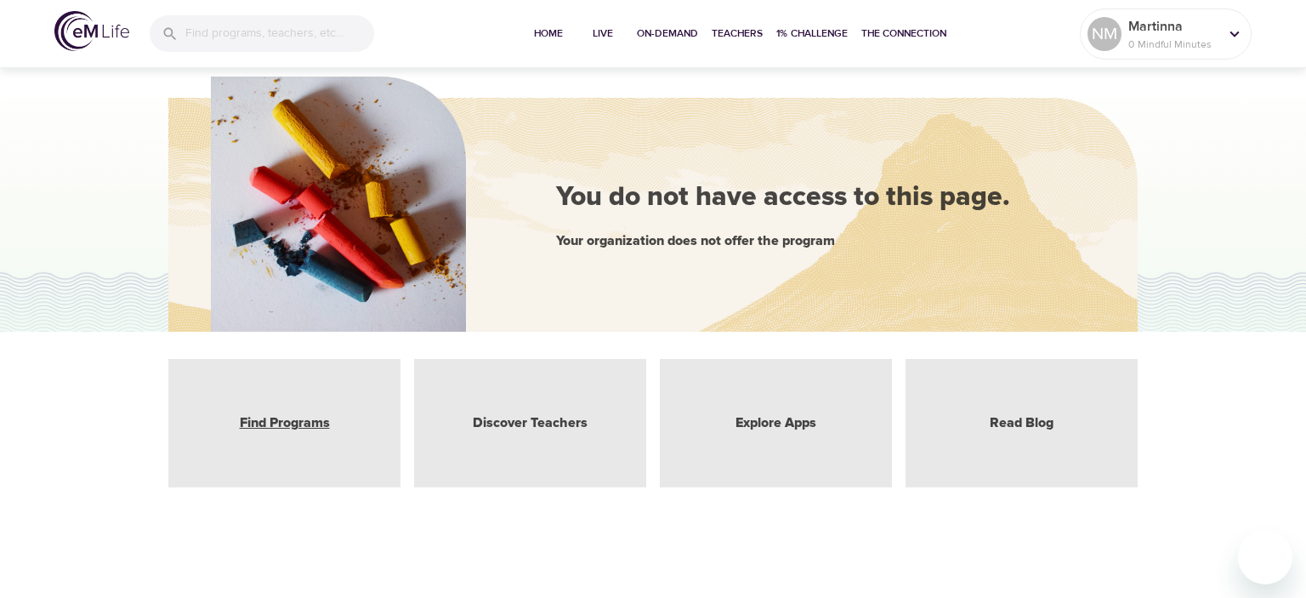
click at [269, 423] on link "Find Programs" at bounding box center [285, 423] width 90 height 20
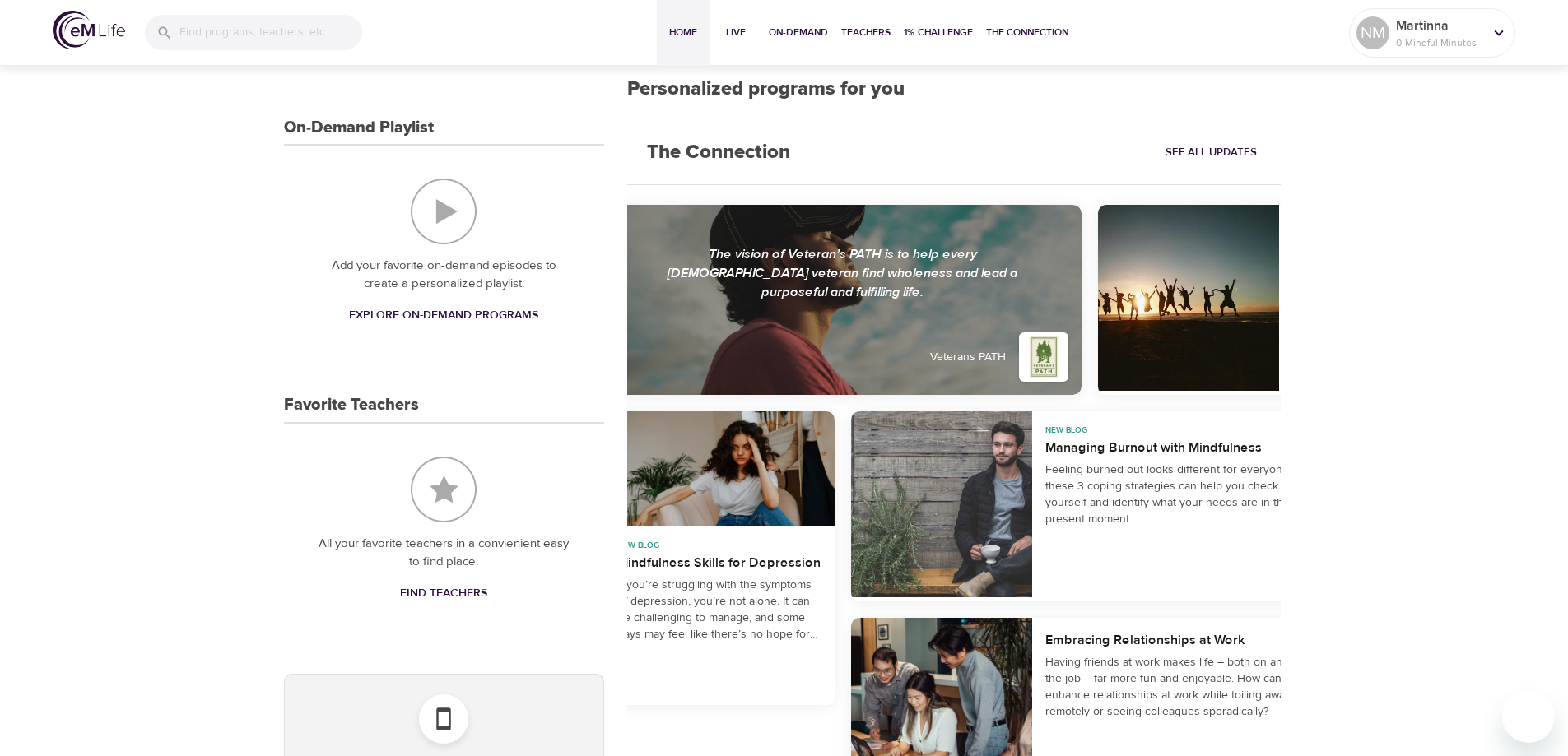
scroll to position [338, 0]
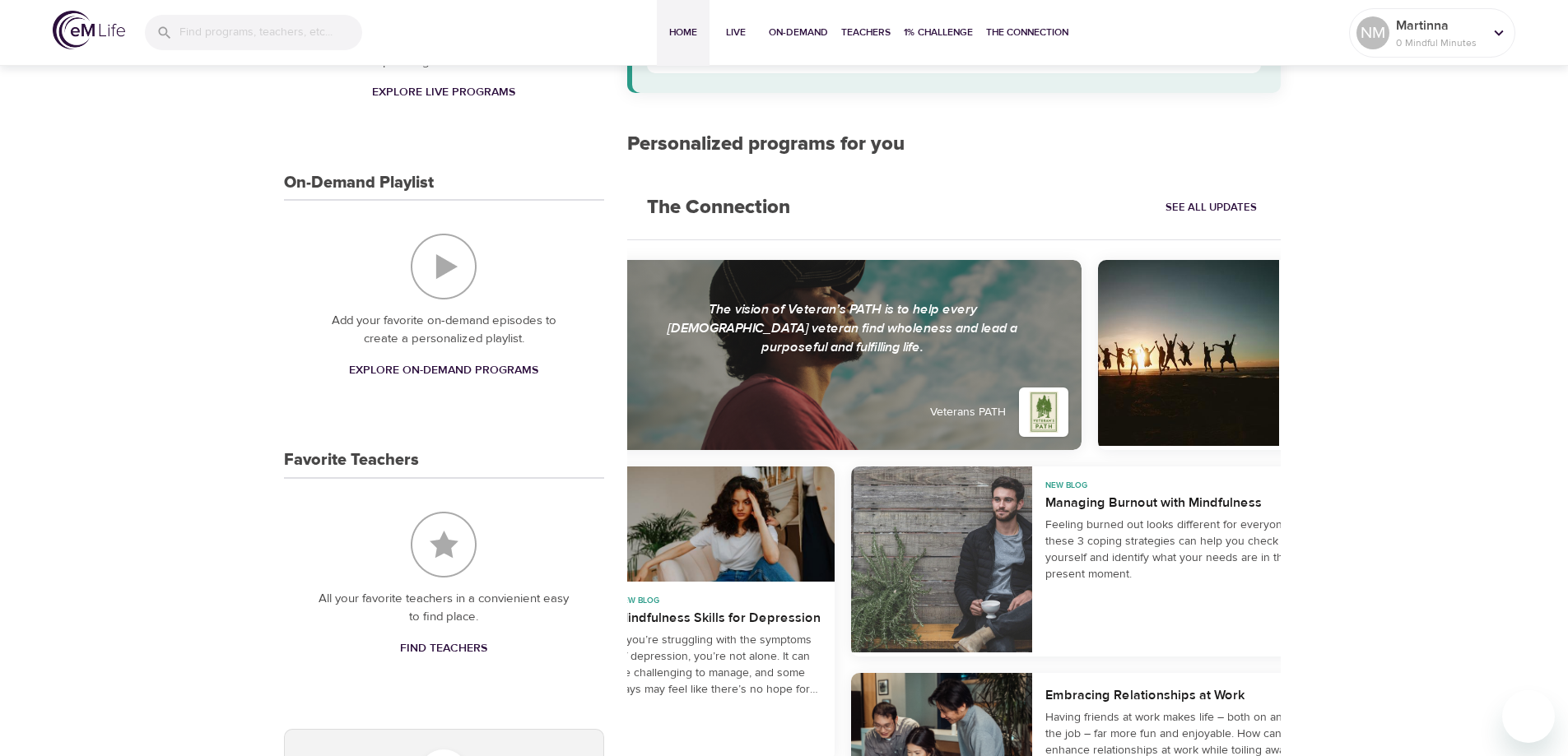
click at [1074, 513] on div "New Blog Managing Burnout with Mindfulness Feeling burned out looks different f…" at bounding box center [1180, 561] width 296 height 190
click at [1000, 530] on div at bounding box center [941, 559] width 181 height 186
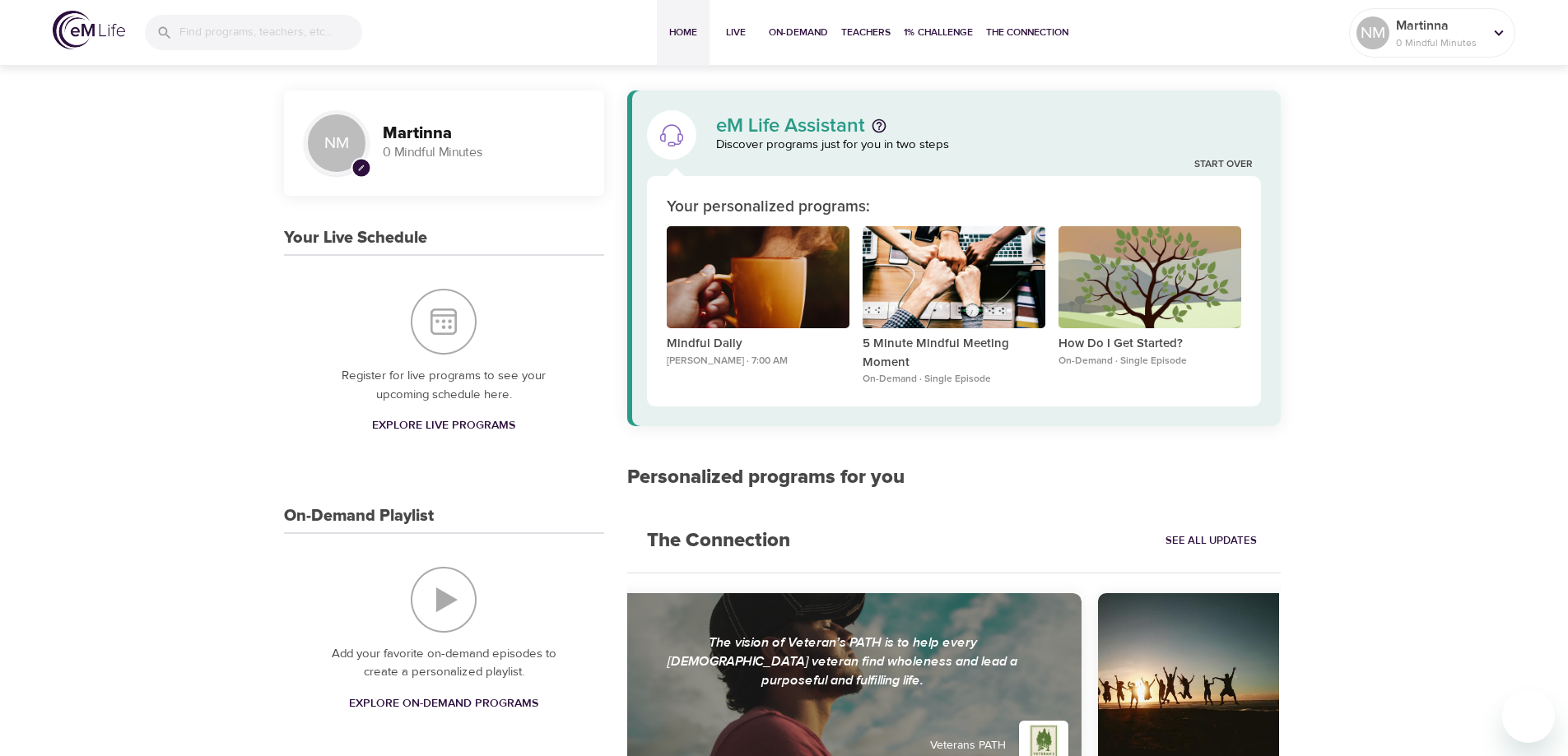
scroll to position [0, 0]
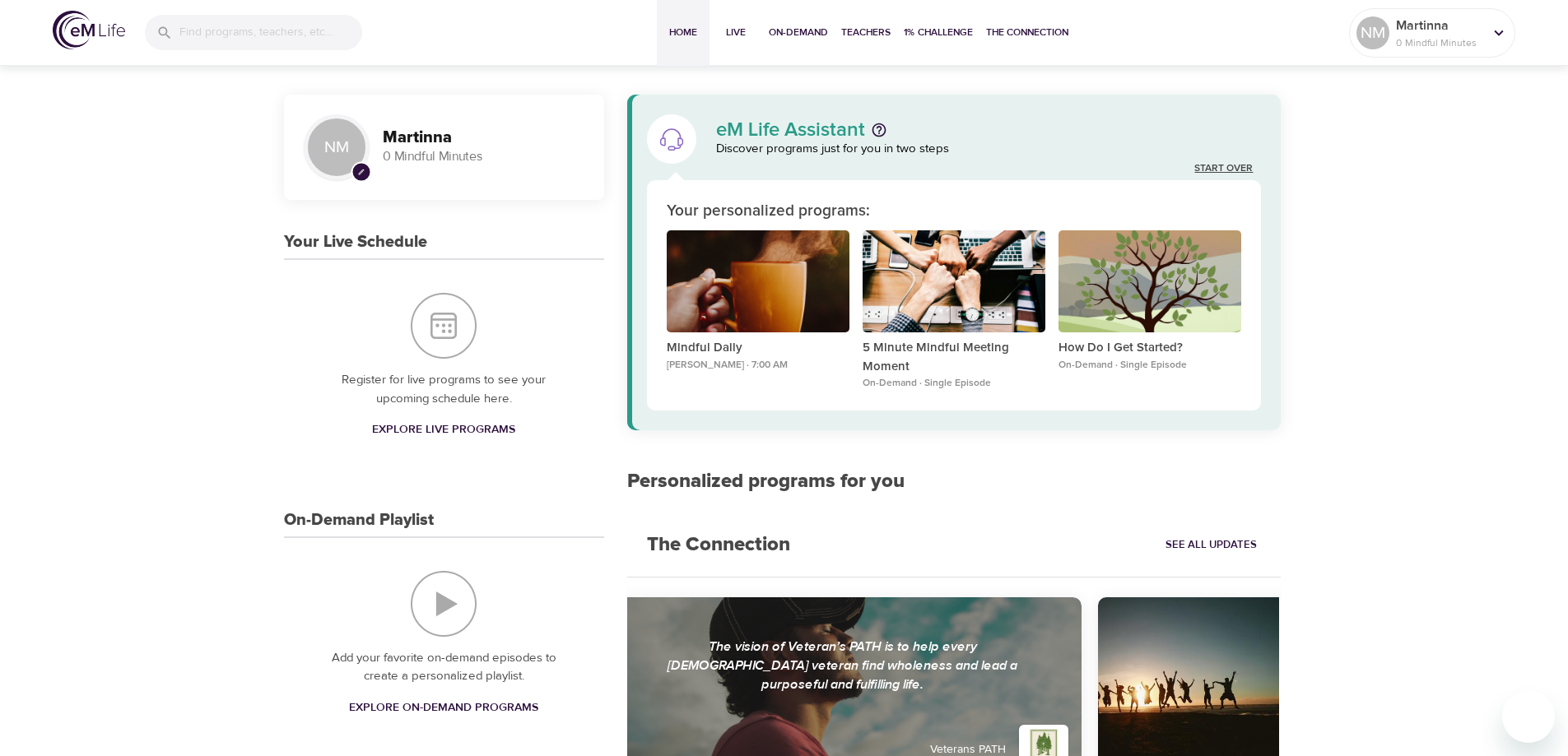
click at [1221, 166] on link "Start Over" at bounding box center [1223, 168] width 58 height 14
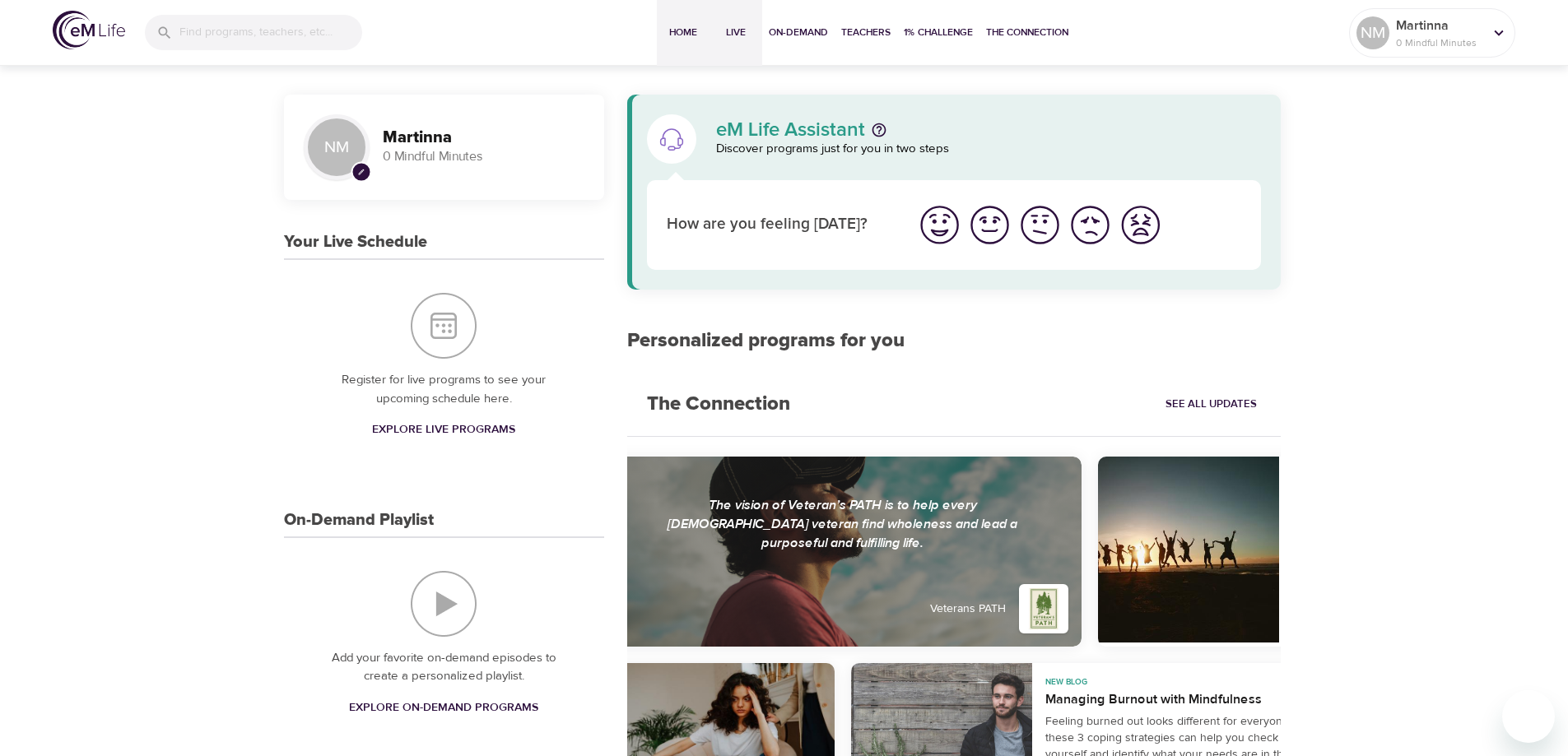
click at [733, 28] on span "Live" at bounding box center [736, 33] width 40 height 17
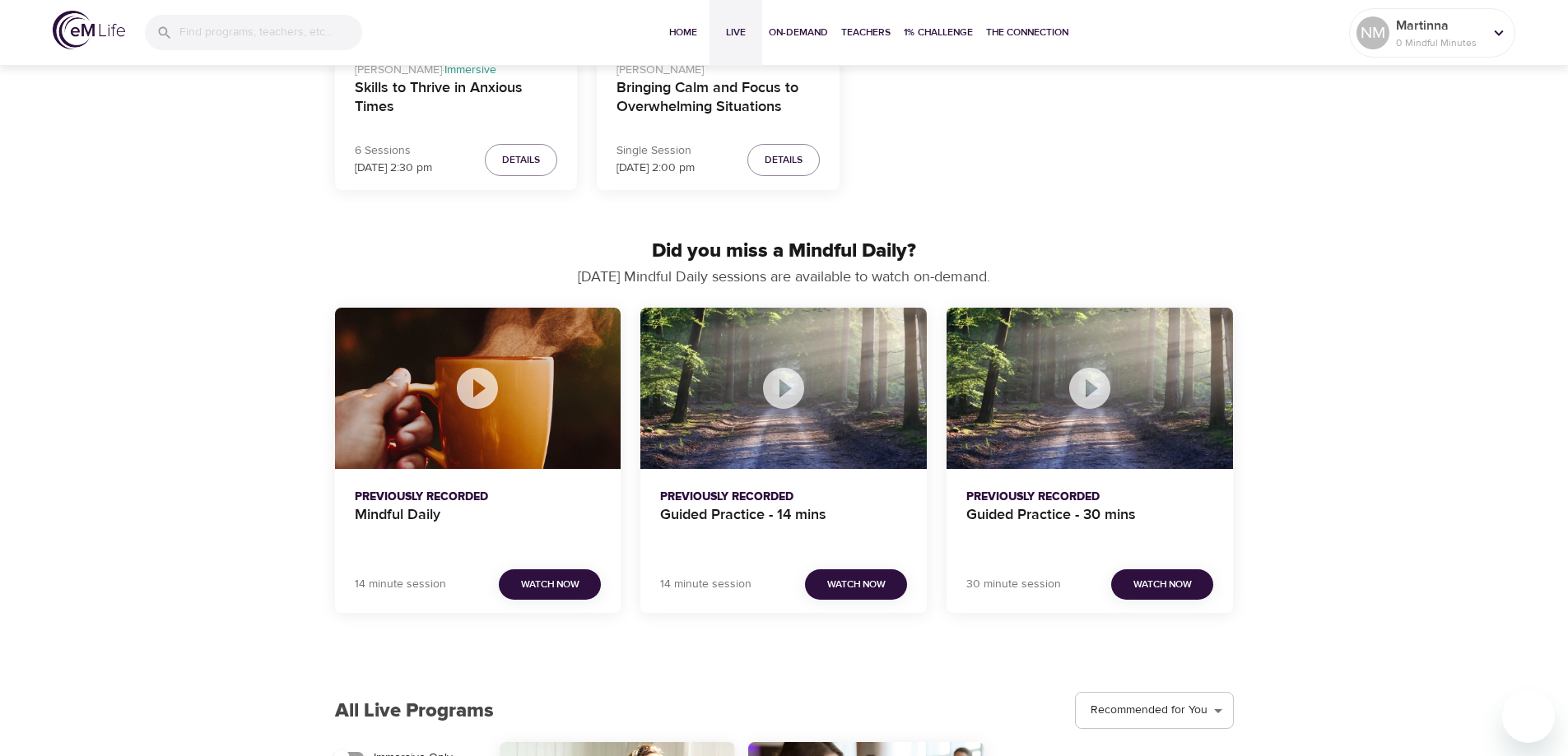
scroll to position [741, 0]
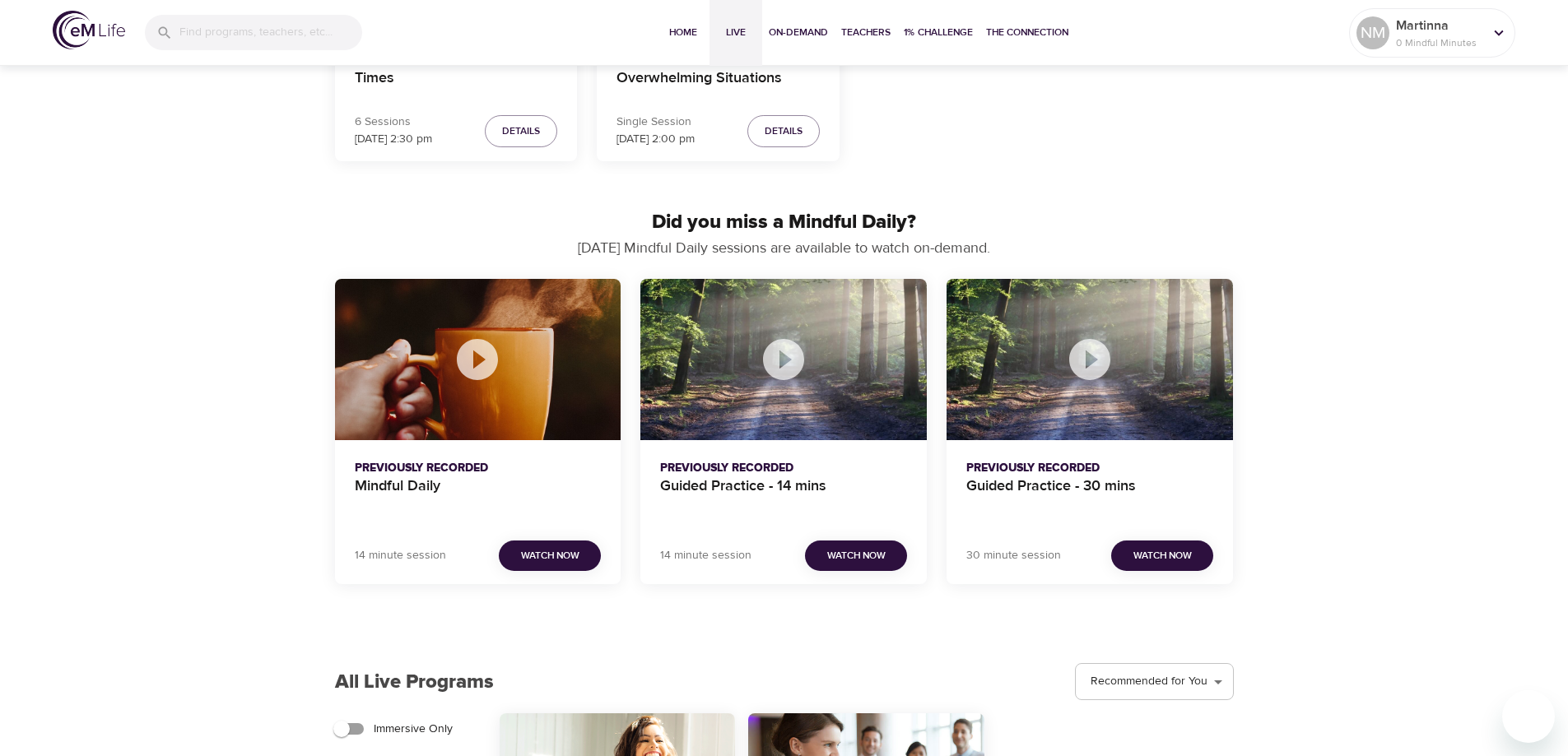
click at [539, 558] on span "Watch Now" at bounding box center [550, 556] width 58 height 17
